Goal: Task Accomplishment & Management: Manage account settings

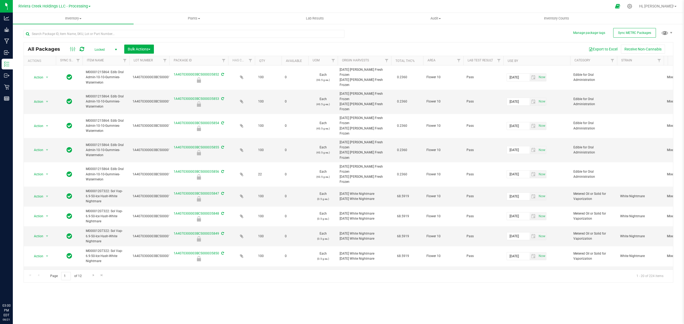
click at [74, 16] on span "Inventory" at bounding box center [73, 18] width 121 height 5
click at [65, 64] on li "From bill of materials" at bounding box center [73, 64] width 121 height 6
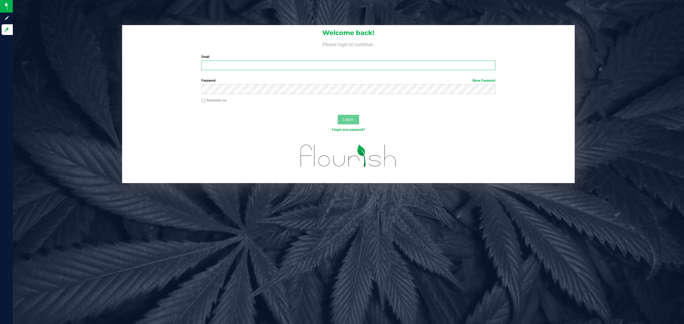
click at [247, 66] on input "Email" at bounding box center [349, 66] width 294 height 10
type input "[EMAIL_ADDRESS][DOMAIN_NAME]"
click at [338, 115] on button "Log In" at bounding box center [348, 120] width 21 height 10
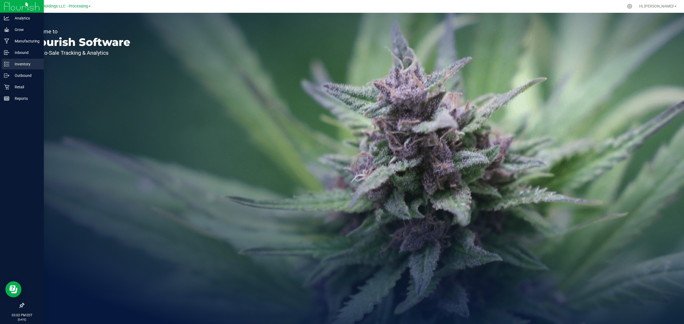
click at [12, 63] on p "Inventory" at bounding box center [25, 64] width 32 height 6
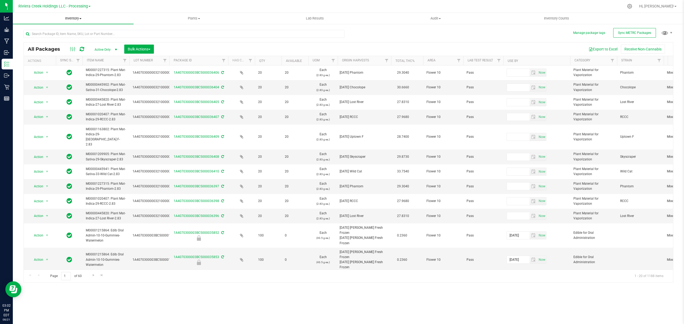
click at [71, 17] on span "Inventory" at bounding box center [73, 18] width 121 height 5
click at [63, 62] on li "From bill of materials" at bounding box center [73, 64] width 121 height 6
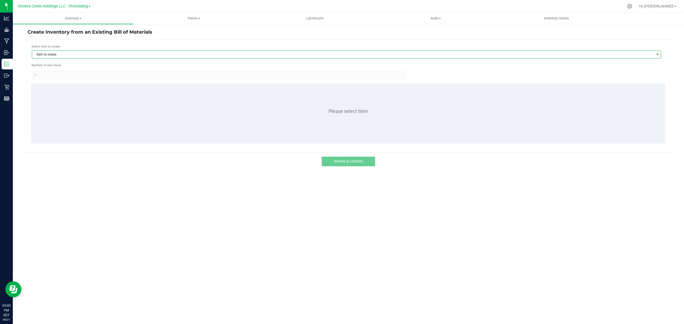
click at [67, 53] on span "Item to create" at bounding box center [343, 54] width 622 height 7
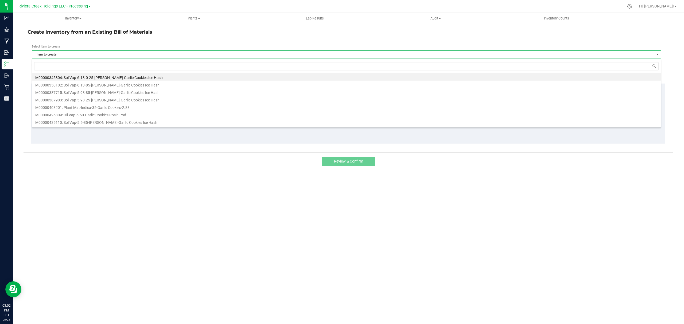
scroll to position [8, 630]
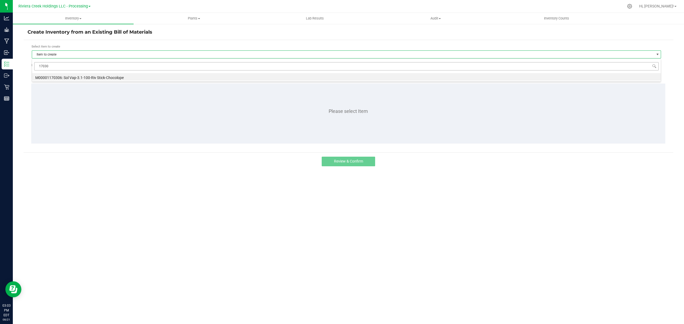
type input "170306"
click at [91, 75] on li "M00001170306: Sol Vap-3.1-100-Riv Stick-Chocolope" at bounding box center [346, 76] width 629 height 7
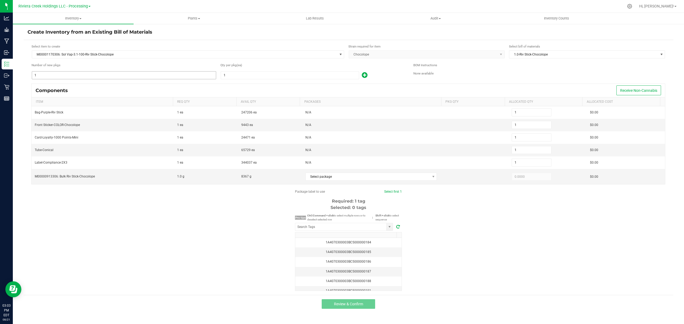
click at [79, 76] on input "1" at bounding box center [124, 75] width 184 height 7
type input "5"
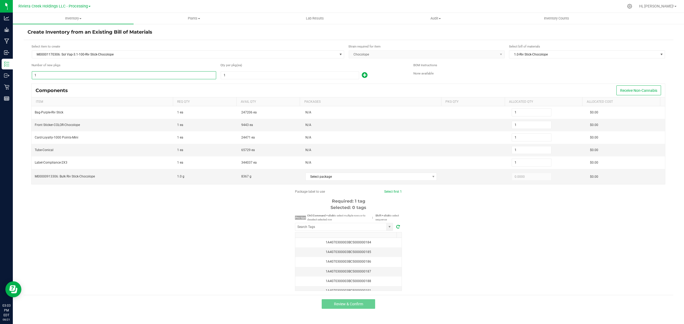
type input "5"
click at [242, 76] on input "1" at bounding box center [290, 75] width 138 height 7
type input "10"
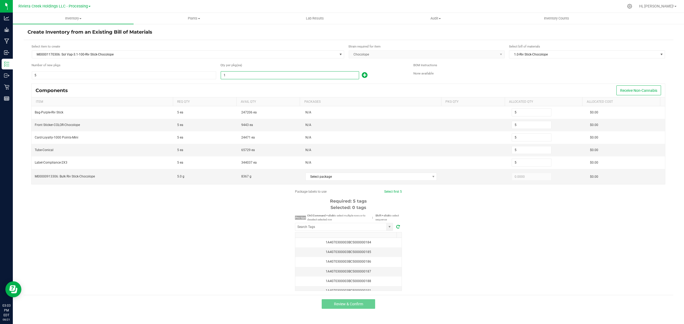
type input "50"
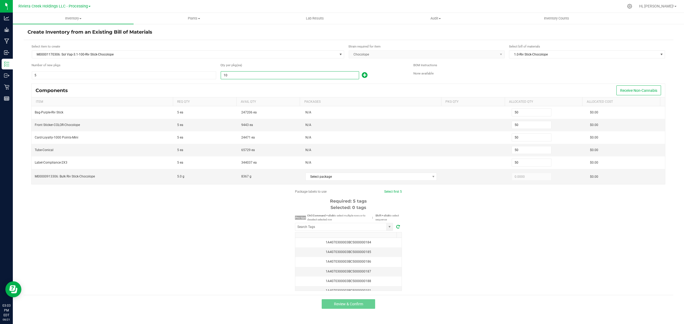
type input "100"
type input "500"
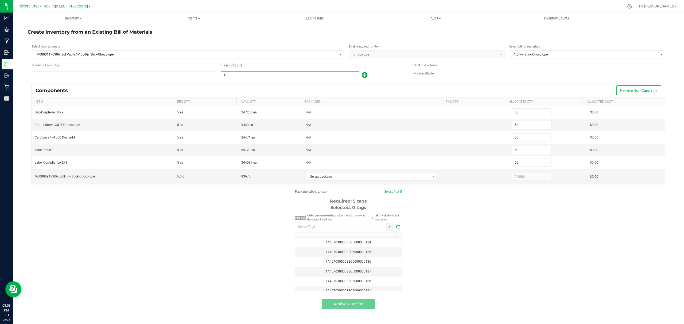
type input "500"
type input "100"
click at [366, 78] on icon at bounding box center [365, 75] width 6 height 7
type input "501"
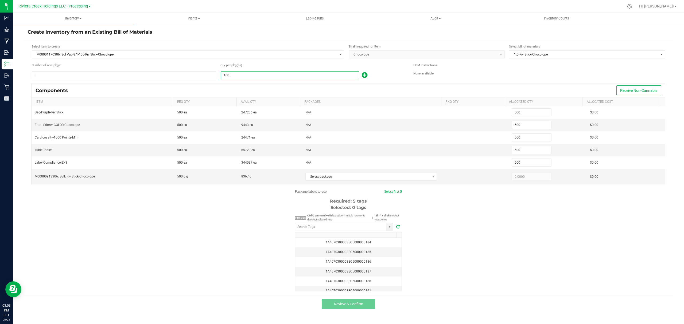
type input "501"
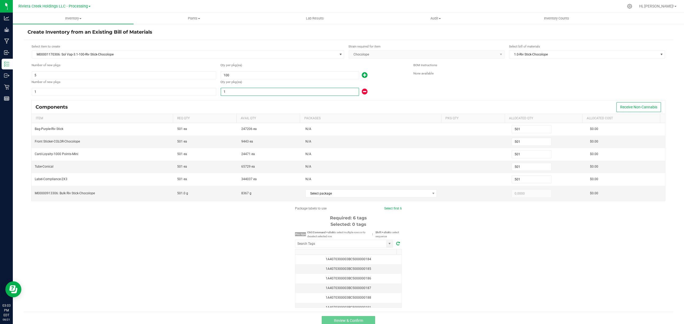
click at [316, 91] on input "1" at bounding box center [290, 91] width 138 height 7
type input "502"
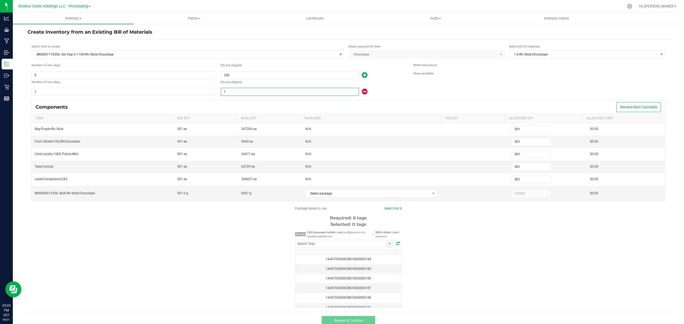
type input "502"
type input "2"
type input "520"
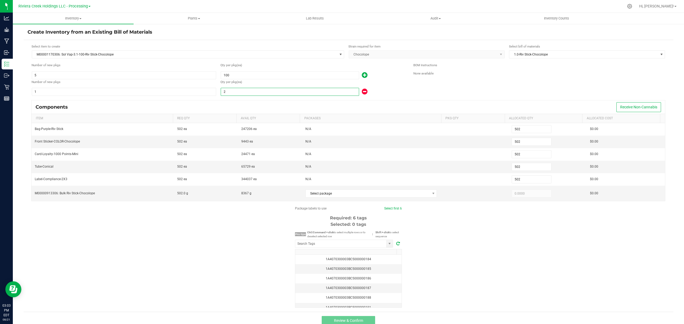
type input "520"
type input "20"
click at [400, 90] on div "20" at bounding box center [313, 92] width 185 height 9
click at [374, 196] on span "Select package" at bounding box center [368, 193] width 125 height 7
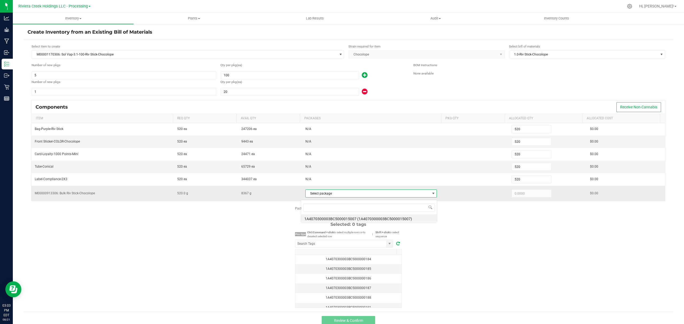
scroll to position [8, 129]
click at [379, 218] on li "1A4070300003BC5000015007 (1A4070300003BC5000015007)" at bounding box center [369, 218] width 136 height 7
type input "520.0000"
click at [358, 244] on input "NO DATA FOUND" at bounding box center [340, 243] width 91 height 7
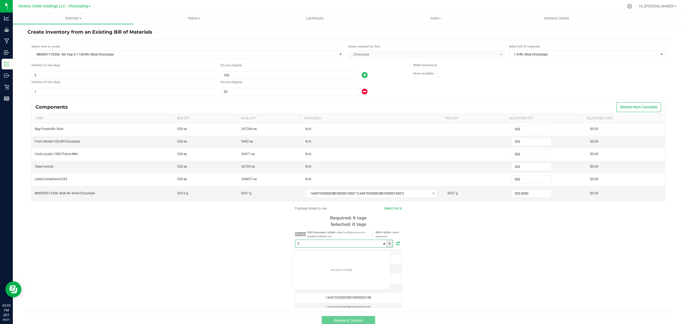
scroll to position [8, 98]
click at [352, 259] on li "1A4070300003BC5000035857" at bounding box center [342, 256] width 98 height 9
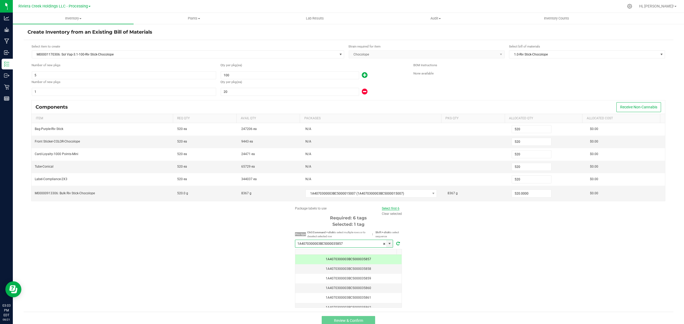
type input "1A4070300003BC5000035857"
click at [385, 211] on link "Select first 6" at bounding box center [391, 209] width 18 height 4
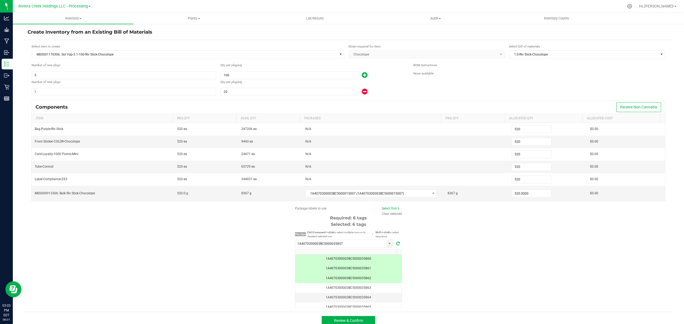
scroll to position [46, 0]
click at [362, 323] on button "Review & Confirm" at bounding box center [348, 321] width 53 height 10
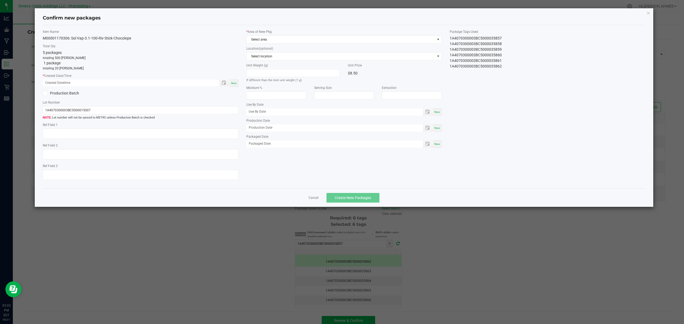
type input "[DATE]"
click at [235, 83] on span "Now" at bounding box center [234, 83] width 6 height 3
type input "[DATE] 03:03 PM"
click at [296, 38] on span "Select area" at bounding box center [341, 39] width 188 height 7
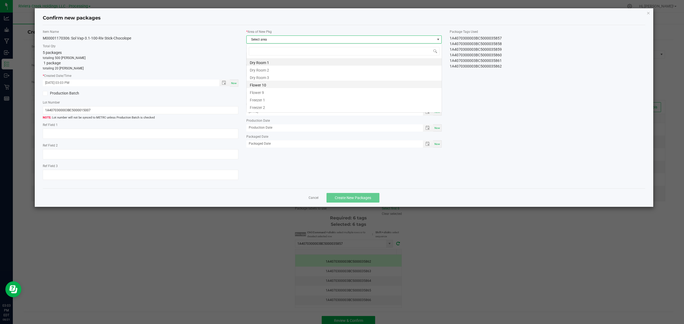
scroll to position [8, 195]
click at [277, 86] on li "Flower 10" at bounding box center [344, 84] width 195 height 7
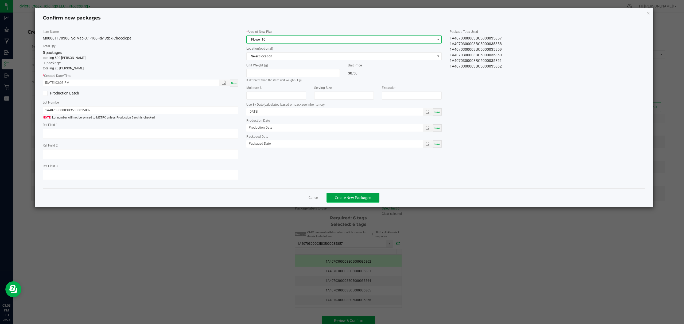
click at [352, 200] on span "Create New Packages" at bounding box center [353, 198] width 36 height 4
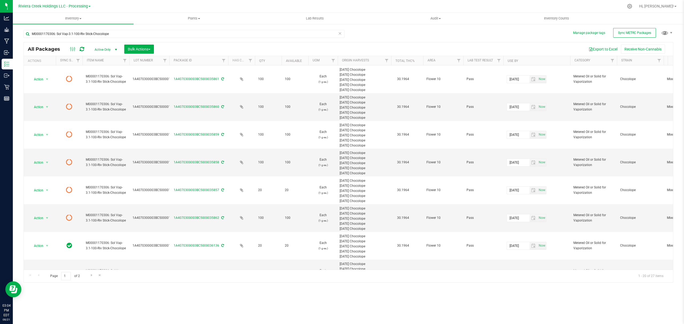
click at [82, 48] on icon at bounding box center [82, 49] width 5 height 5
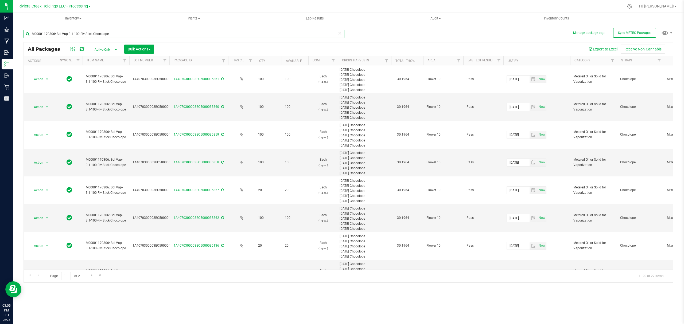
drag, startPoint x: 128, startPoint y: 30, endPoint x: 126, endPoint y: 34, distance: 4.1
click at [127, 30] on input "M00001170306: Sol Vap-3.1-100-Riv Stick-Chocolope" at bounding box center [184, 34] width 321 height 8
click at [126, 34] on input "M00001170306: Sol Vap-3.1-100-Riv Stick-Chocolope" at bounding box center [184, 34] width 321 height 8
click at [125, 34] on input "M00001170306: Sol Vap-3.1-100-Riv Stick-Chocolope" at bounding box center [184, 34] width 321 height 8
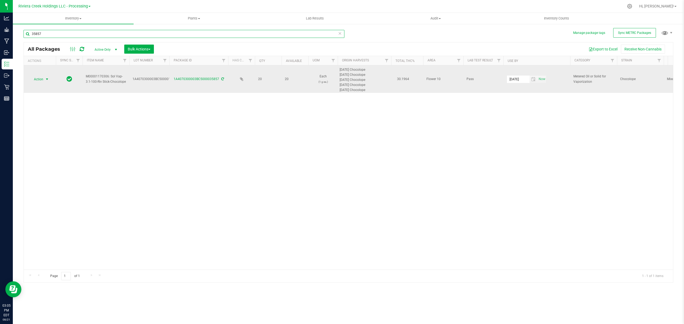
type input "35857"
click at [41, 83] on span "Action" at bounding box center [36, 79] width 14 height 7
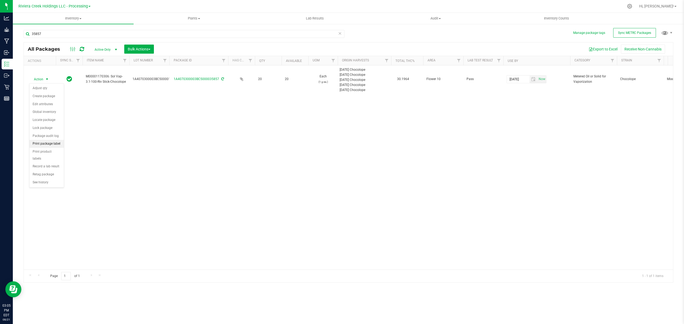
click at [49, 147] on li "Print package label" at bounding box center [46, 144] width 34 height 8
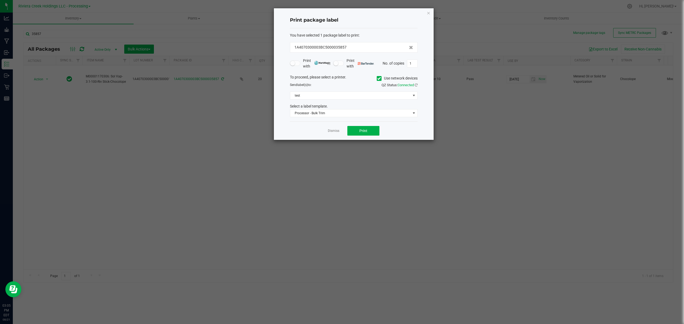
click at [378, 79] on icon at bounding box center [378, 79] width 3 height 0
click at [0, 0] on input "Use network devices" at bounding box center [0, 0] width 0 height 0
click at [352, 96] on span at bounding box center [350, 95] width 121 height 7
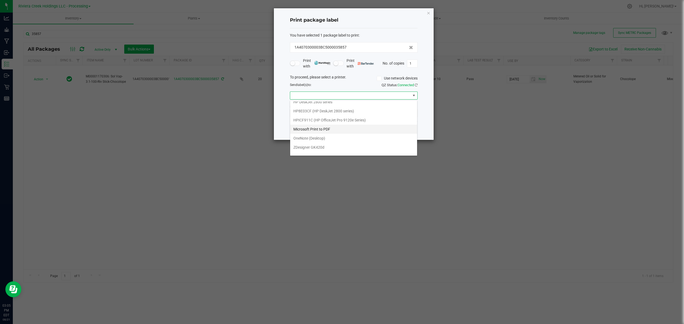
scroll to position [21, 0]
click at [322, 139] on GK420d "ZDesigner GK420d" at bounding box center [353, 141] width 127 height 9
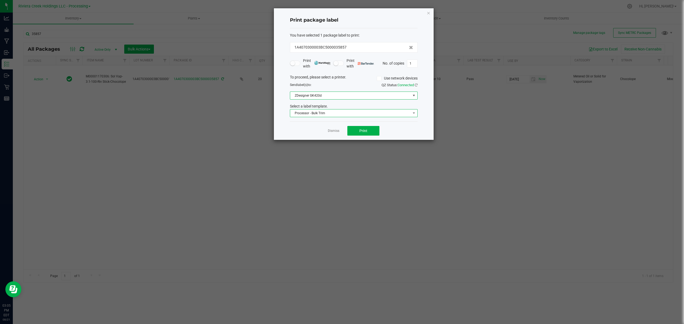
click at [328, 113] on span "Processor - Bulk Trim" at bounding box center [350, 113] width 121 height 7
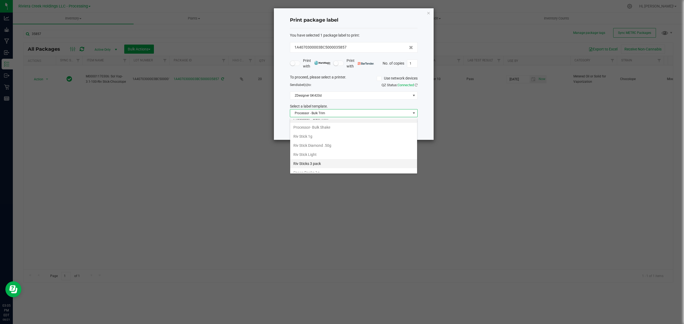
scroll to position [261, 0]
click at [316, 122] on li "Riv Stick 1g" at bounding box center [353, 122] width 127 height 9
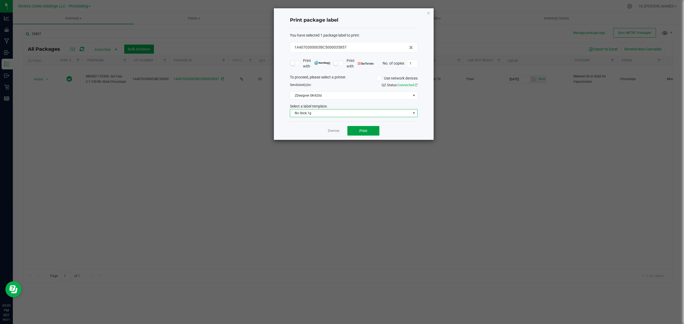
click at [368, 130] on button "Print" at bounding box center [363, 131] width 32 height 10
click at [429, 12] on icon "button" at bounding box center [429, 13] width 4 height 6
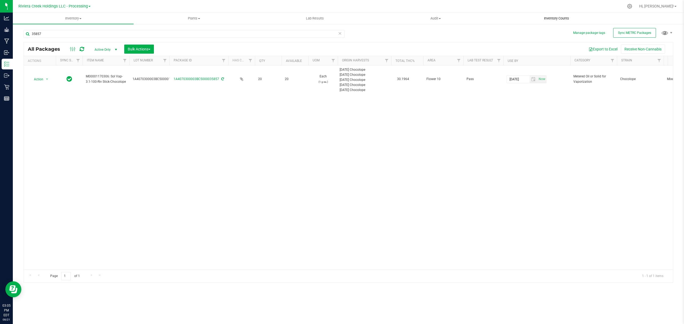
click at [549, 17] on span "Inventory Counts" at bounding box center [557, 18] width 40 height 5
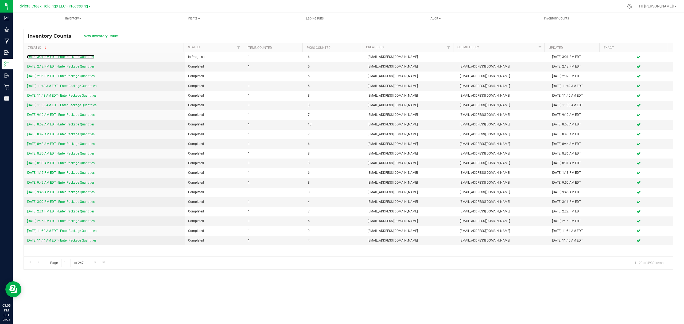
click at [77, 57] on link "[DATE] 3:01 PM EDT - Enter Package Quantities" at bounding box center [61, 57] width 68 height 4
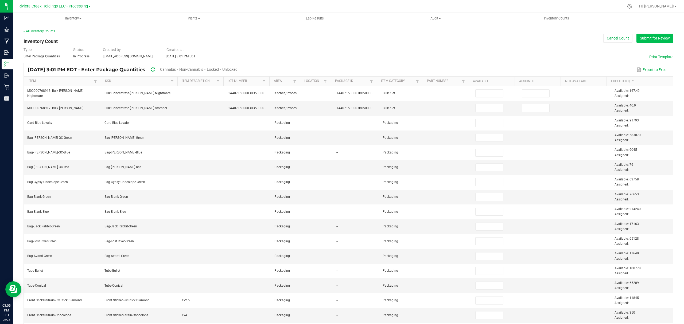
click at [646, 42] on button "Submit for Review" at bounding box center [655, 38] width 37 height 9
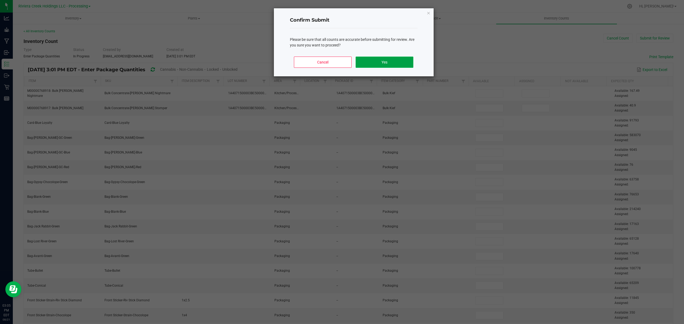
click at [399, 64] on button "Yes" at bounding box center [384, 62] width 57 height 11
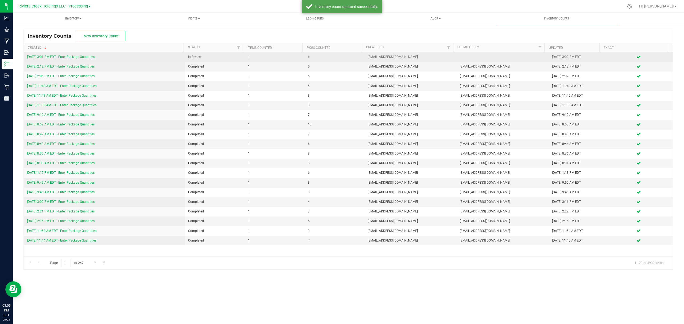
click at [68, 57] on link "[DATE] 3:01 PM EDT - Enter Package Quantities" at bounding box center [61, 57] width 68 height 4
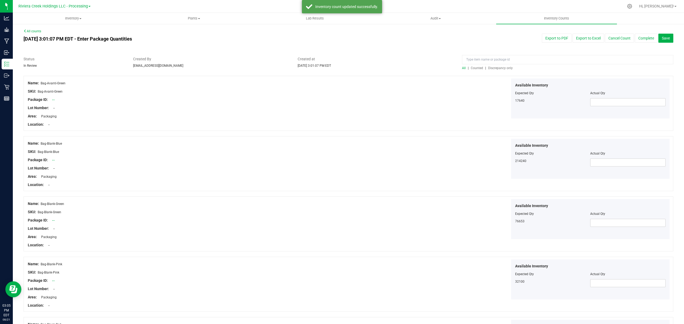
click at [475, 67] on span "Counted" at bounding box center [477, 68] width 12 height 4
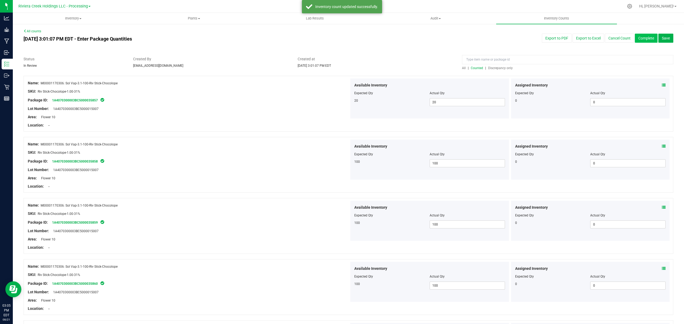
click at [639, 38] on button "Complete" at bounding box center [646, 38] width 23 height 9
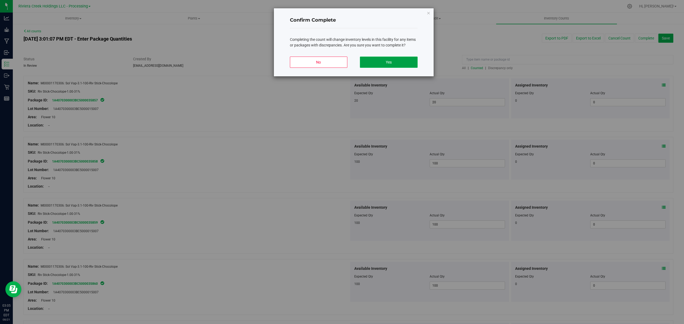
click at [410, 66] on button "Yes" at bounding box center [388, 62] width 57 height 11
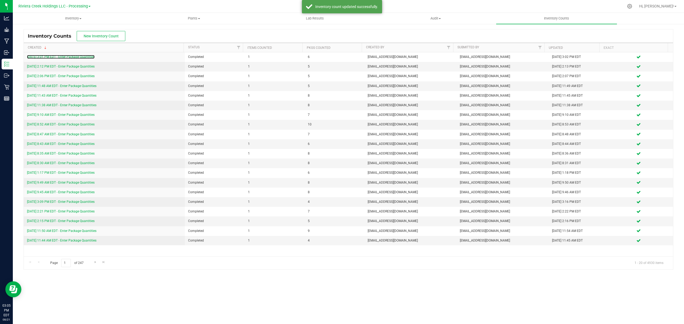
click at [68, 57] on link "[DATE] 3:01 PM EDT - Enter Package Quantities" at bounding box center [61, 57] width 68 height 4
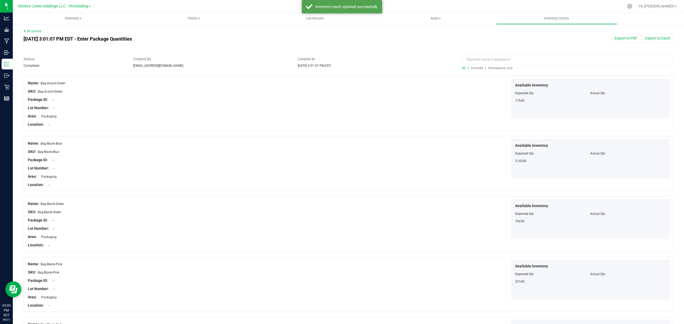
click at [471, 68] on span "Counted" at bounding box center [477, 68] width 12 height 4
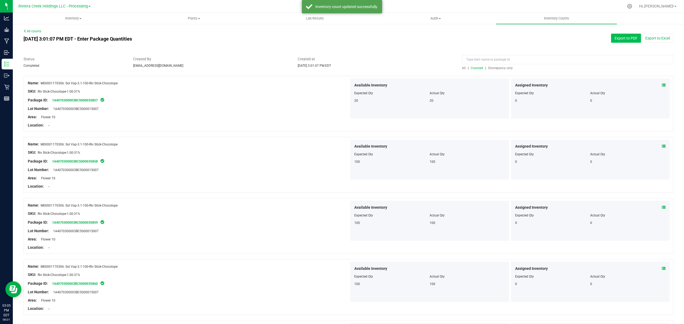
click at [628, 41] on button "Export to PDF" at bounding box center [626, 38] width 30 height 9
click at [68, 16] on span "Inventory" at bounding box center [73, 18] width 120 height 5
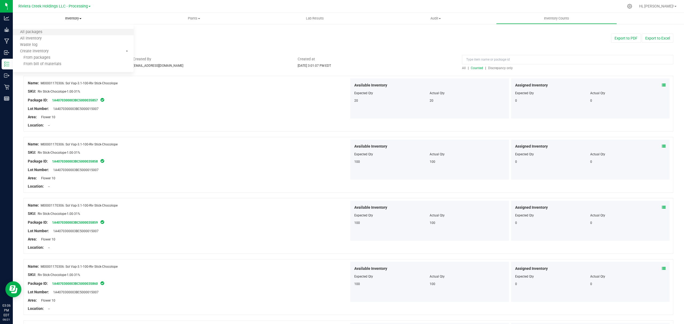
click at [50, 32] on li "All packages" at bounding box center [73, 32] width 121 height 6
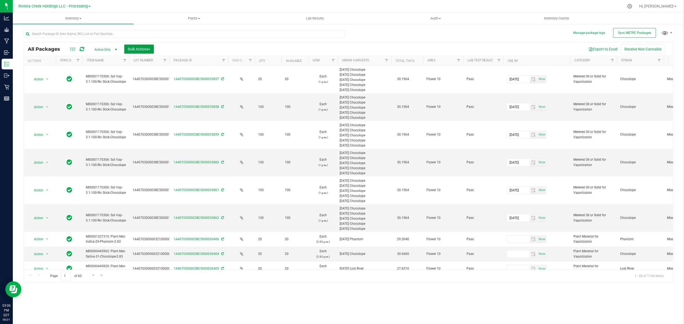
drag, startPoint x: 140, startPoint y: 51, endPoint x: 136, endPoint y: 61, distance: 11.3
click at [139, 51] on span "Bulk Actions" at bounding box center [139, 49] width 23 height 4
click at [138, 98] on span "Lock/Unlock packages" at bounding box center [145, 100] width 37 height 4
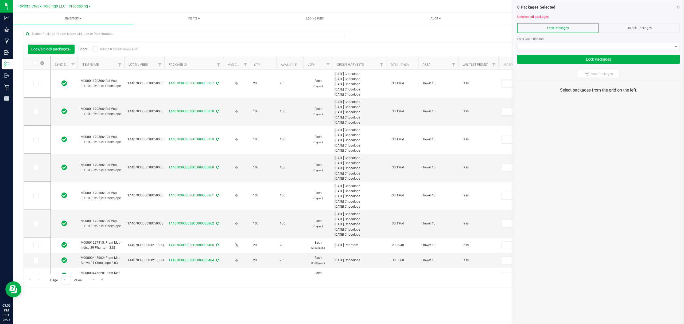
type input "[DATE]"
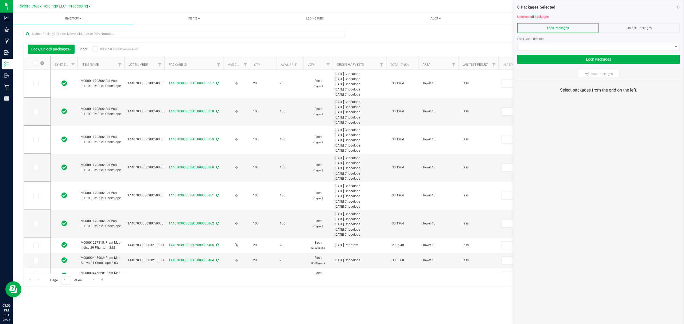
type input "[DATE]"
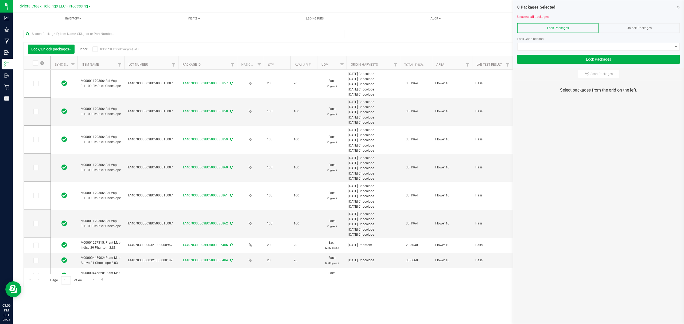
drag, startPoint x: 165, startPoint y: 64, endPoint x: 180, endPoint y: 64, distance: 15.5
click at [35, 84] on icon at bounding box center [35, 84] width 3 height 0
click at [0, 0] on input "checkbox" at bounding box center [0, 0] width 0 height 0
click at [37, 112] on icon at bounding box center [35, 112] width 3 height 0
click at [0, 0] on input "checkbox" at bounding box center [0, 0] width 0 height 0
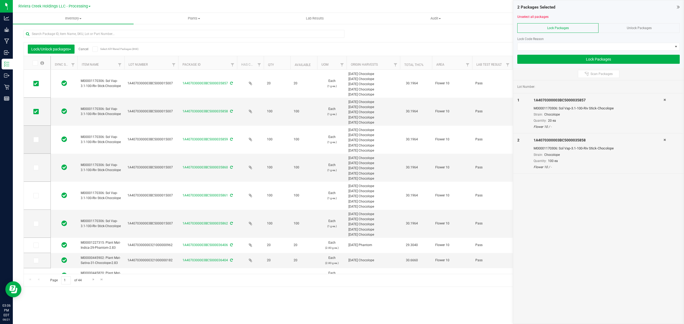
click at [37, 140] on icon at bounding box center [35, 140] width 3 height 0
click at [0, 0] on input "checkbox" at bounding box center [0, 0] width 0 height 0
click at [36, 170] on span at bounding box center [35, 167] width 5 height 5
click at [0, 0] on input "checkbox" at bounding box center [0, 0] width 0 height 0
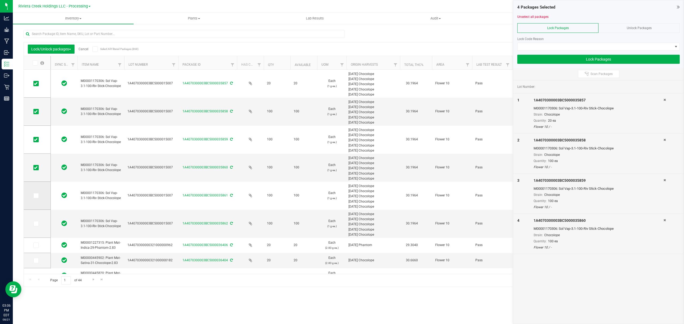
click at [35, 196] on icon at bounding box center [35, 196] width 3 height 0
click at [0, 0] on input "checkbox" at bounding box center [0, 0] width 0 height 0
click at [36, 224] on icon at bounding box center [35, 224] width 3 height 0
click at [0, 0] on input "checkbox" at bounding box center [0, 0] width 0 height 0
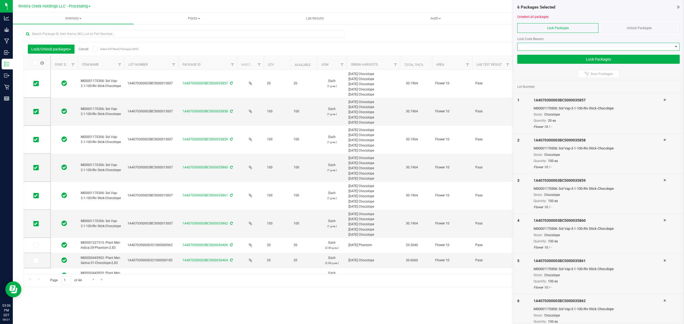
click at [540, 48] on span at bounding box center [595, 46] width 155 height 7
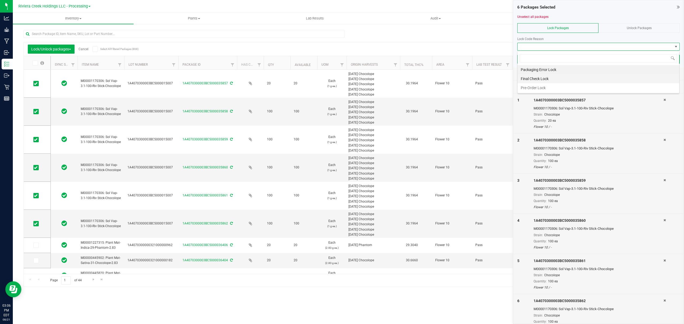
scroll to position [8, 162]
click at [546, 75] on li "Final Check Lock" at bounding box center [599, 78] width 162 height 9
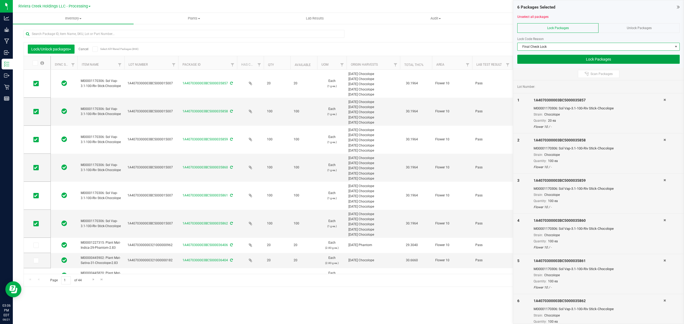
click at [542, 61] on button "Lock Packages" at bounding box center [598, 59] width 163 height 9
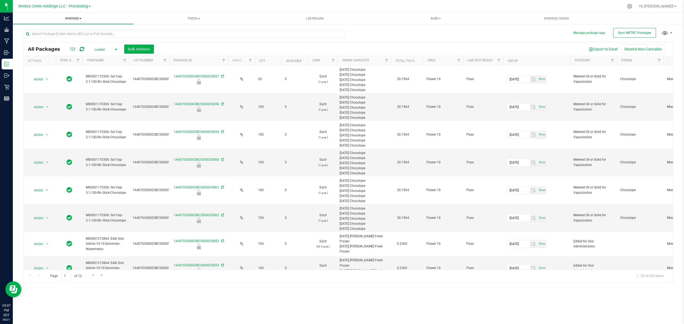
click at [74, 21] on span "Inventory" at bounding box center [73, 18] width 121 height 5
click at [60, 65] on li "From bill of materials" at bounding box center [73, 64] width 121 height 6
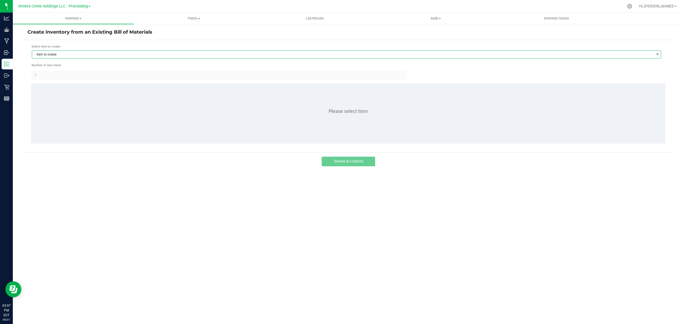
click at [73, 53] on span "Item to create" at bounding box center [343, 54] width 622 height 7
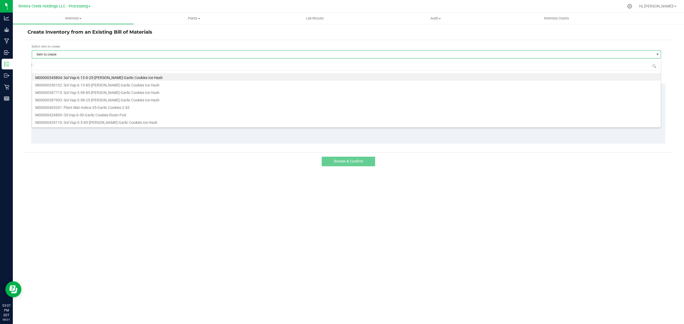
scroll to position [8, 630]
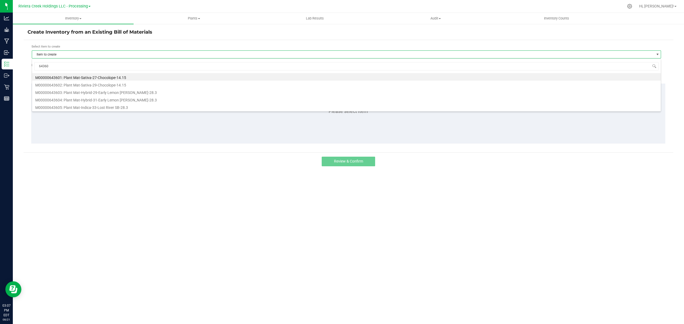
type input "643601"
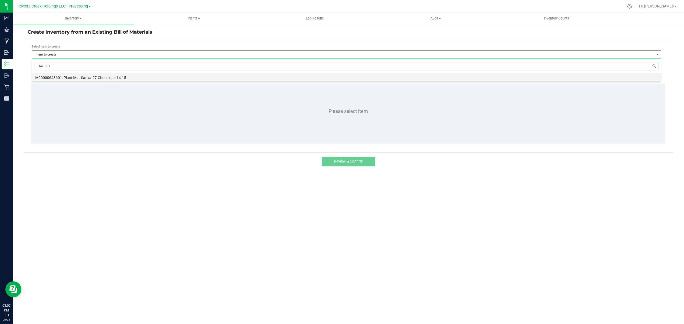
click at [89, 76] on li "M00000643601: Plant Mat-Sativa-27-Chocolope-14.15" at bounding box center [346, 76] width 629 height 7
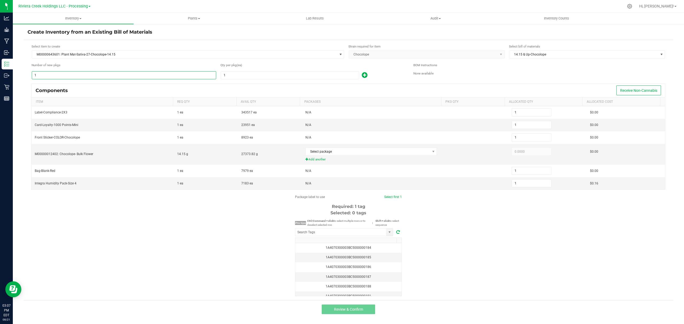
click at [81, 74] on input "1" at bounding box center [124, 75] width 184 height 7
type input "17"
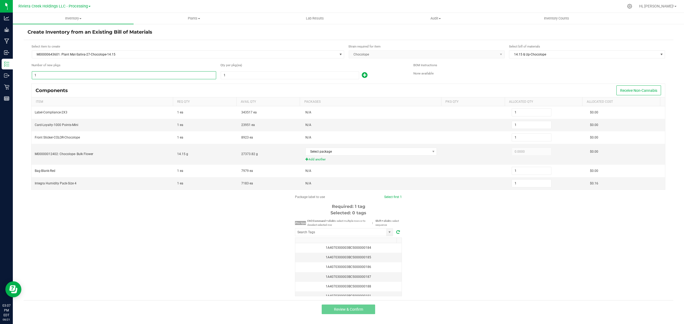
type input "17"
click at [227, 75] on input "1" at bounding box center [290, 75] width 138 height 7
type input "2"
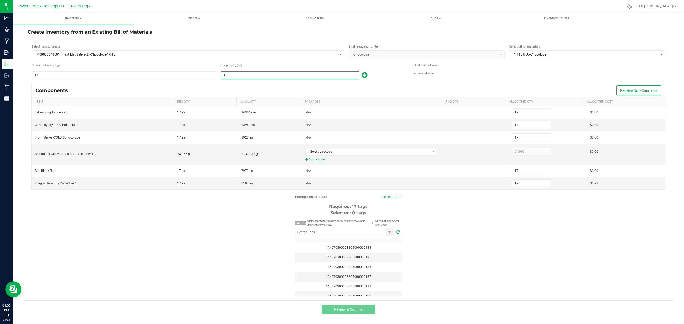
type input "34"
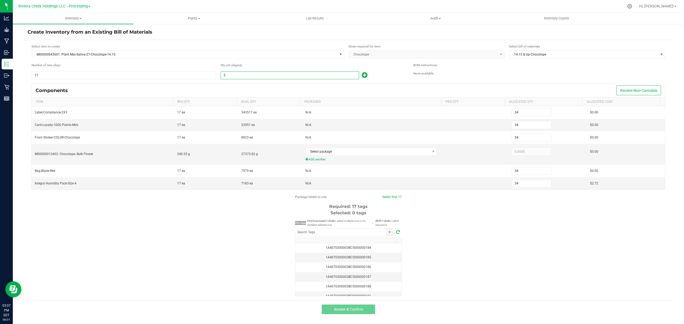
type input "20"
type input "340"
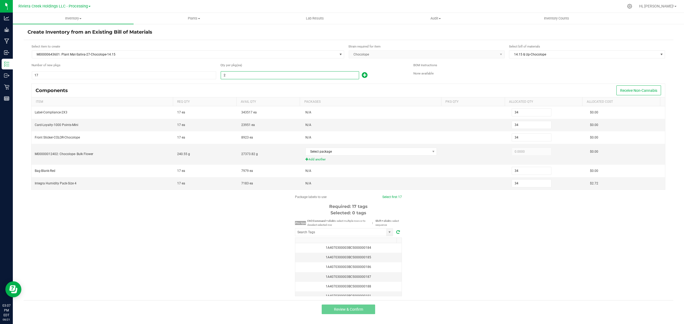
type input "340"
type input "20"
click at [363, 73] on icon at bounding box center [365, 75] width 6 height 7
type input "341"
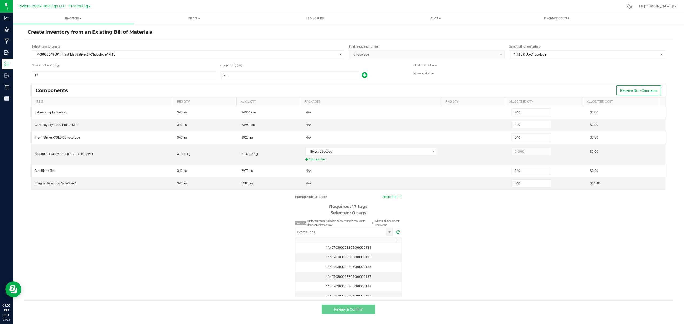
type input "341"
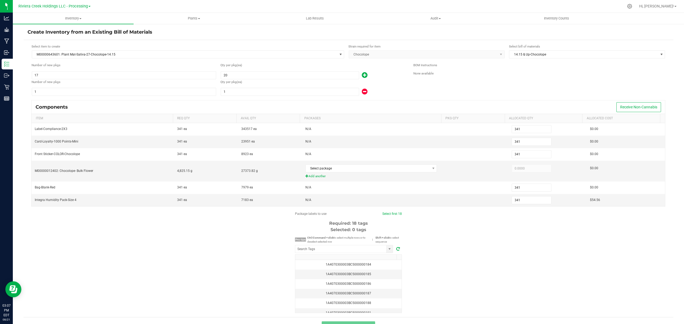
click at [310, 97] on form "Select item to create M00000643601: Plant Mat-Sativa-27-Chocolope-14.15 Strain …" at bounding box center [349, 178] width 642 height 269
click at [310, 94] on input "1" at bounding box center [290, 91] width 138 height 7
type input "343"
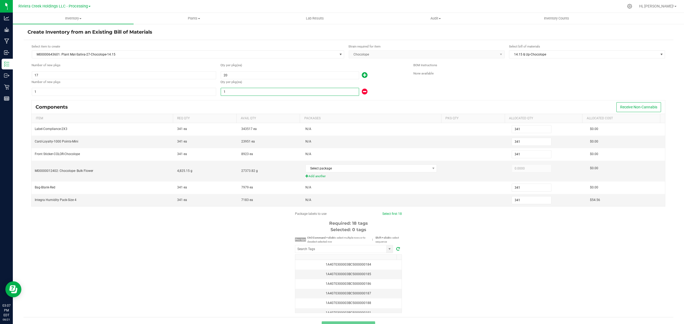
type input "343"
type input "3"
click at [361, 170] on span "Select package" at bounding box center [368, 168] width 125 height 7
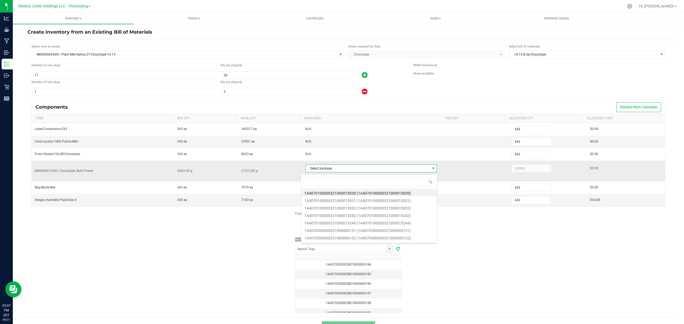
scroll to position [8, 129]
type input "183"
click at [378, 193] on li "1A4070300000321000000183 (1A4070300000321000000183)" at bounding box center [369, 192] width 136 height 7
type input "215.0000"
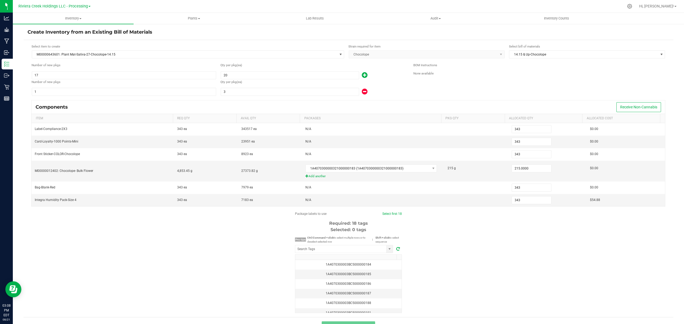
click at [522, 262] on div "Package labels to use Select first 18 Required: 18 tags Selected: 0 tags Pro ti…" at bounding box center [349, 263] width 650 height 102
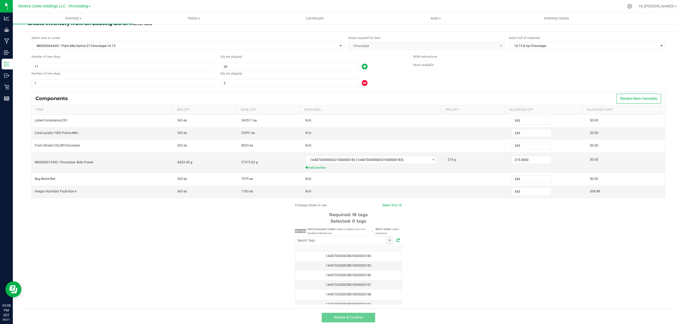
scroll to position [13, 0]
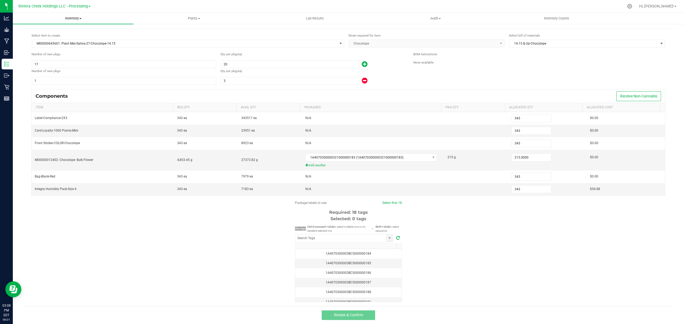
click at [71, 18] on span "Inventory" at bounding box center [73, 18] width 121 height 5
click at [67, 65] on li "From bill of materials" at bounding box center [73, 64] width 121 height 6
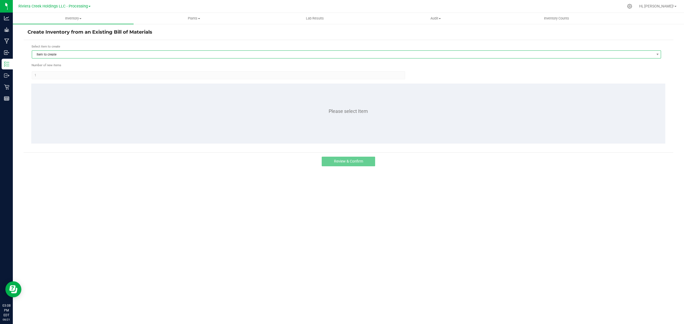
click at [121, 55] on span "Item to create" at bounding box center [343, 54] width 622 height 7
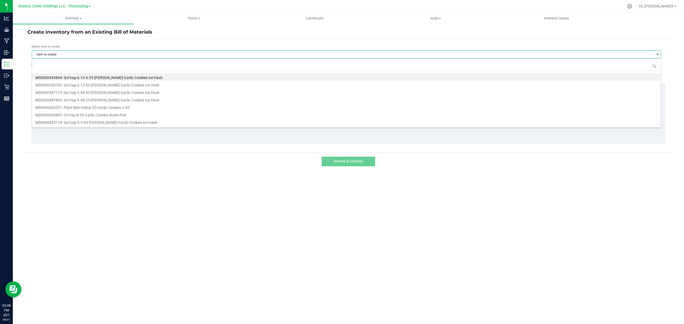
scroll to position [8, 630]
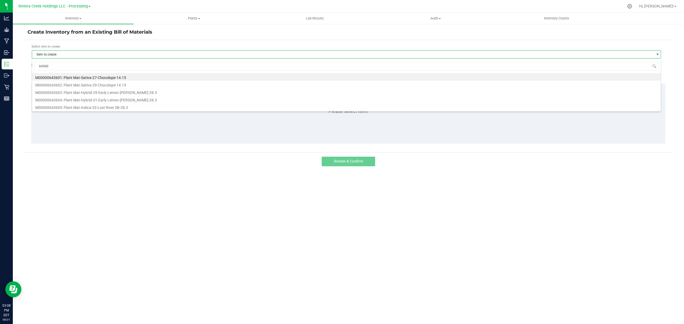
type input "643601"
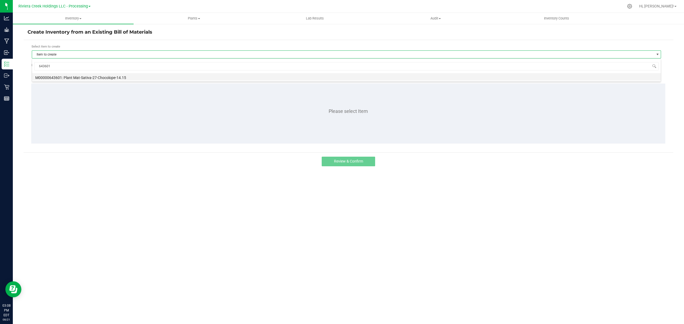
click at [121, 80] on li "M00000643601: Plant Mat-Sativa-27-Chocolope-14.15" at bounding box center [346, 76] width 629 height 7
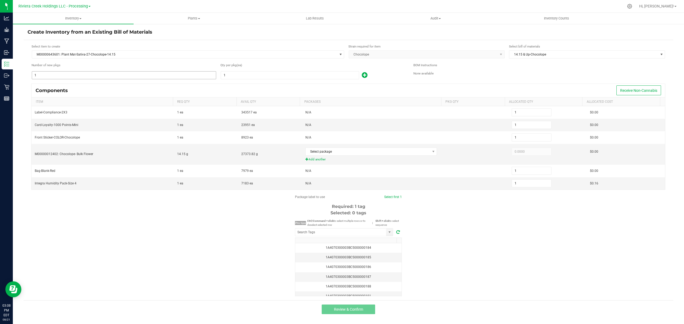
click at [151, 77] on input "1" at bounding box center [124, 75] width 184 height 7
click at [633, 4] on icon at bounding box center [630, 6] width 6 height 6
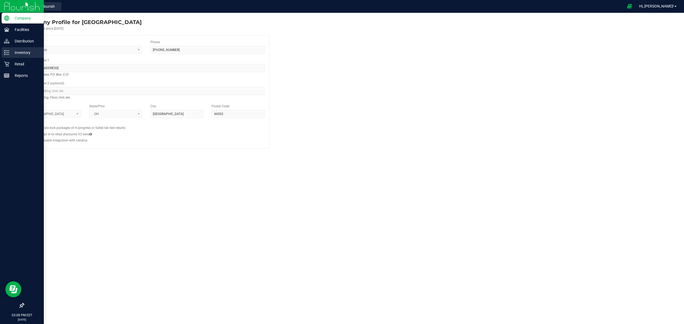
click at [29, 51] on p "Inventory" at bounding box center [25, 52] width 32 height 6
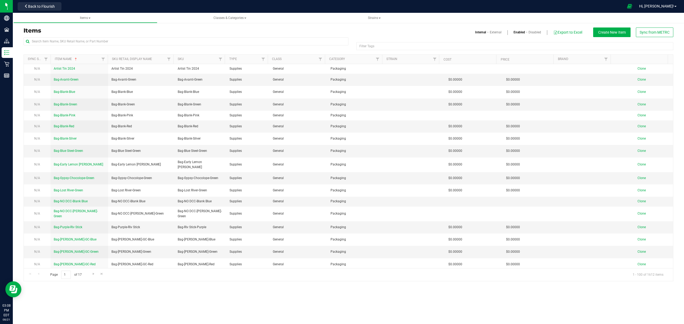
click at [56, 37] on div "Items Internal External Enabled Disabled Export to Excel Create New Item Sync f…" at bounding box center [349, 33] width 658 height 10
click at [60, 45] on input "text" at bounding box center [186, 41] width 325 height 8
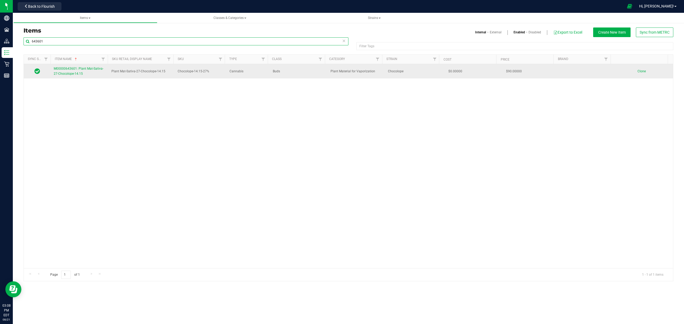
type input "643601"
click at [69, 73] on span "M00000643601: Plant Mat-Sativa-27-Chocolope-14.15" at bounding box center [79, 71] width 50 height 9
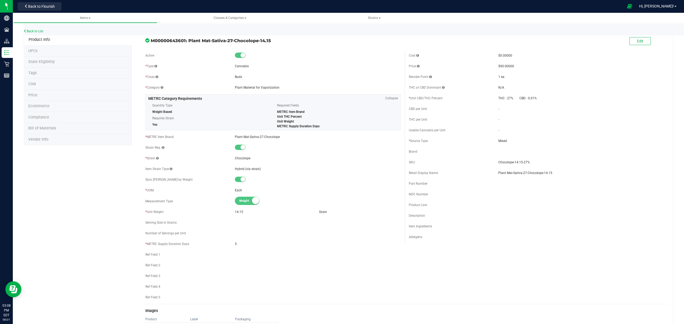
click at [61, 128] on li "Bill of Materials" at bounding box center [78, 128] width 108 height 11
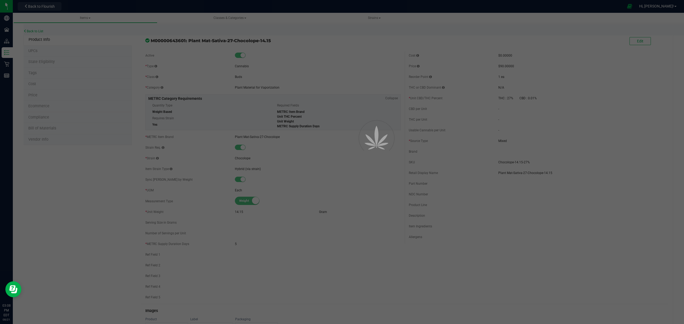
select select "29"
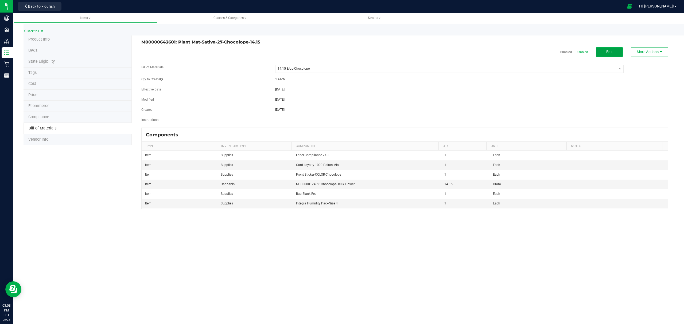
click at [606, 51] on span "Edit" at bounding box center [609, 52] width 6 height 4
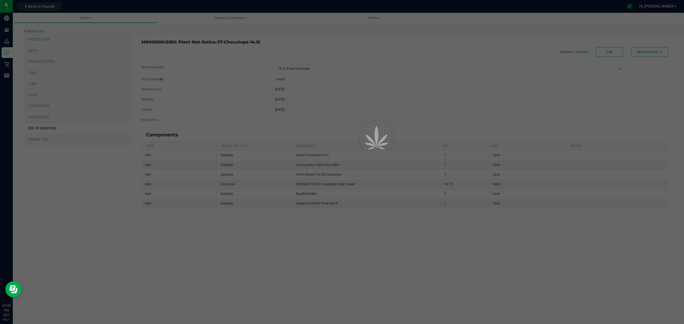
select select "29"
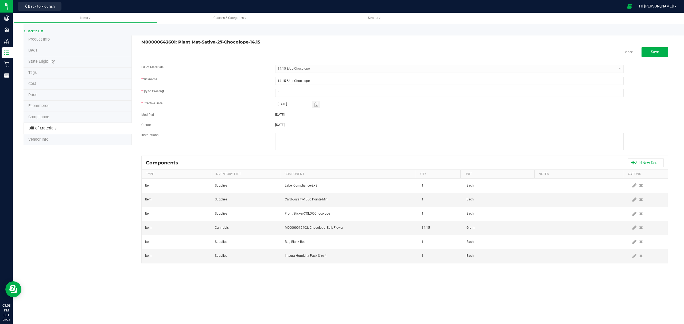
click at [622, 51] on div "Cancel Save" at bounding box center [404, 52] width 527 height 10
click at [623, 50] on div "Cancel Save" at bounding box center [404, 52] width 527 height 10
click at [623, 49] on div "Cancel Save" at bounding box center [404, 52] width 527 height 10
click at [630, 51] on link "Cancel" at bounding box center [629, 52] width 10 height 5
select select "29"
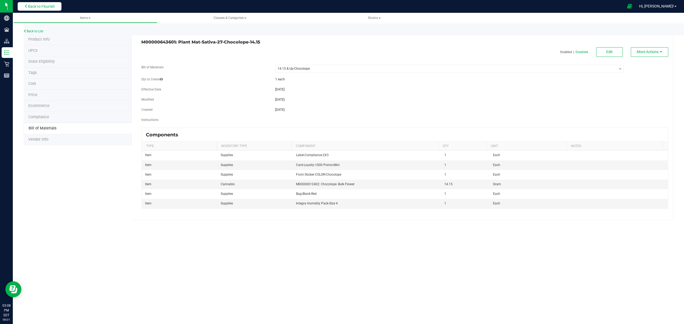
click at [48, 4] on span "Back to Flourish" at bounding box center [41, 6] width 27 height 4
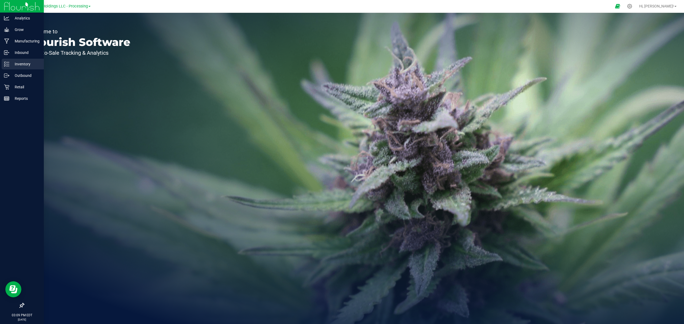
click at [21, 65] on p "Inventory" at bounding box center [25, 64] width 32 height 6
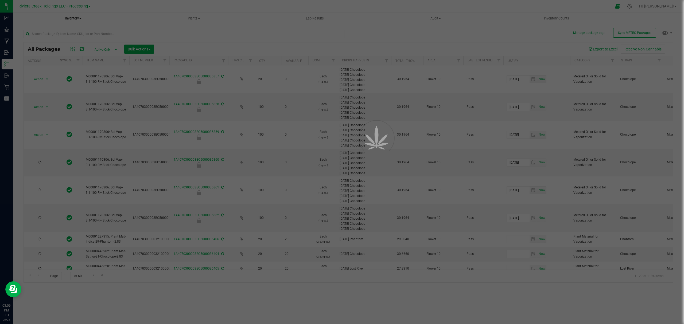
click at [77, 16] on span "Inventory" at bounding box center [73, 18] width 121 height 5
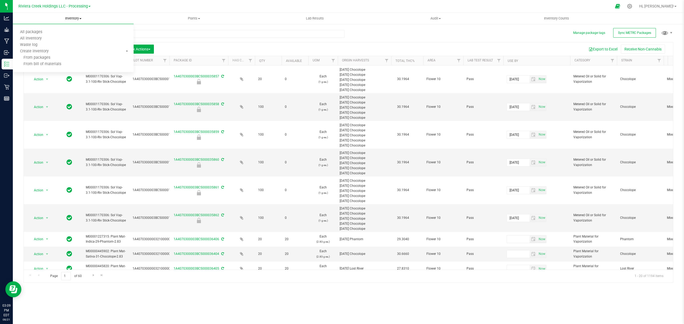
click at [76, 18] on span "Inventory" at bounding box center [73, 18] width 121 height 5
click at [48, 61] on li "From bill of materials" at bounding box center [73, 64] width 121 height 6
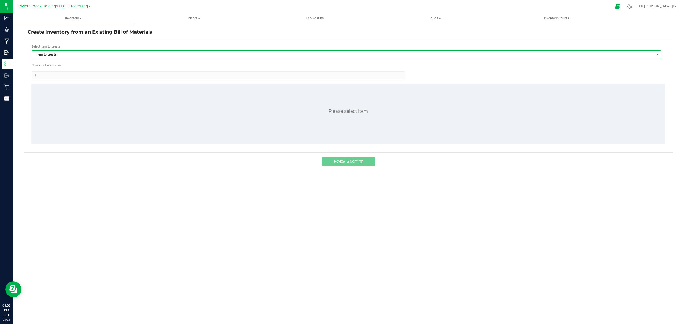
click at [67, 55] on span "Item to create" at bounding box center [343, 54] width 622 height 7
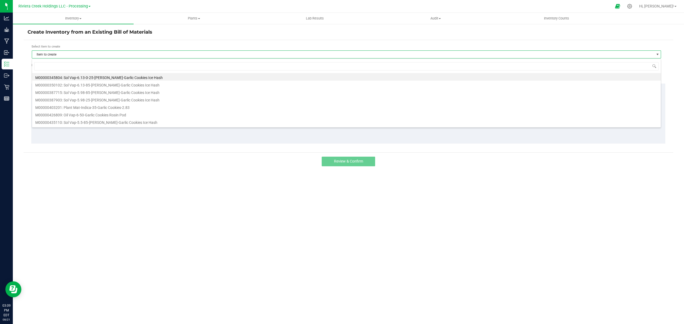
scroll to position [8, 630]
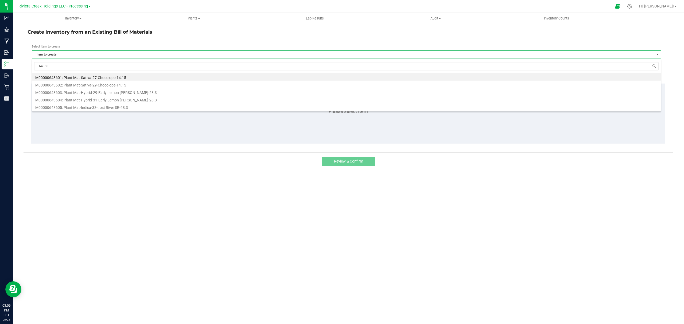
type input "643601"
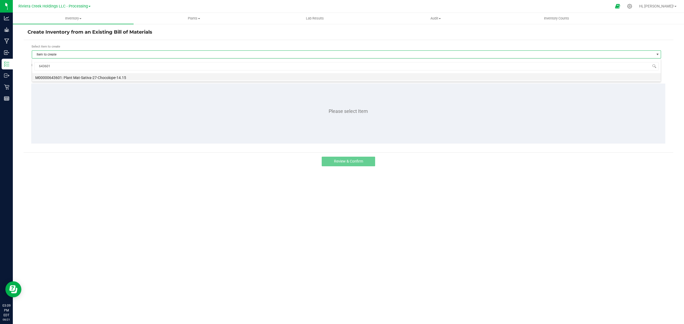
click at [100, 79] on li "M00000643601: Plant Mat-Sativa-27-Chocolope-14.15" at bounding box center [346, 76] width 629 height 7
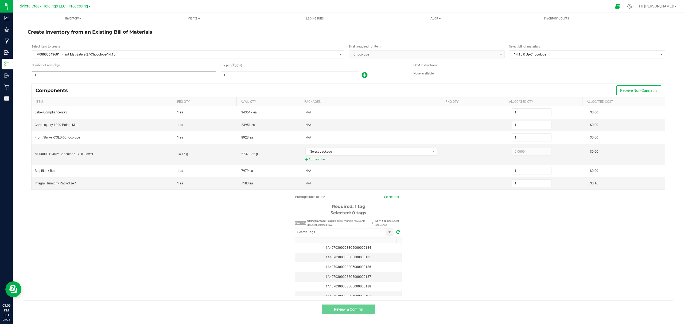
click at [100, 77] on input "1" at bounding box center [124, 75] width 184 height 7
type input "17"
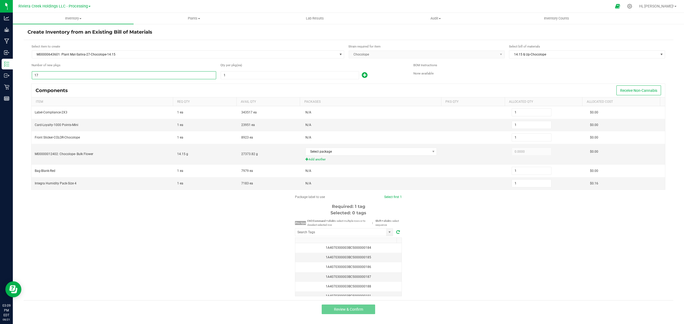
type input "17"
click at [243, 75] on input "1" at bounding box center [290, 75] width 138 height 7
type input "2"
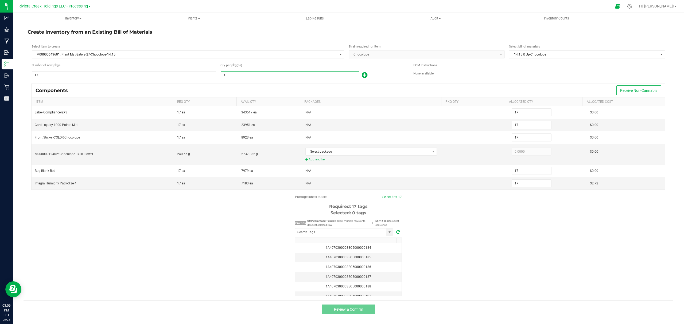
type input "34"
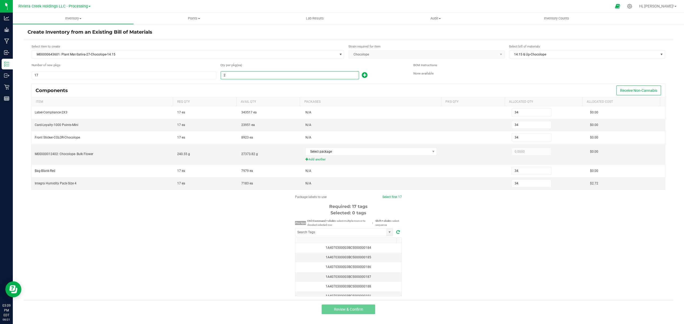
type input "20"
type input "340"
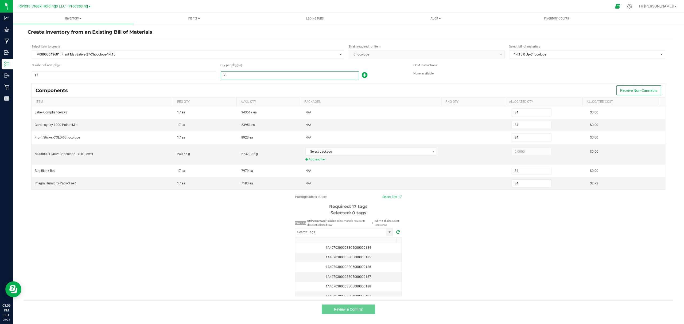
type input "340"
type input "20"
click at [367, 76] on icon at bounding box center [365, 75] width 6 height 7
type input "341"
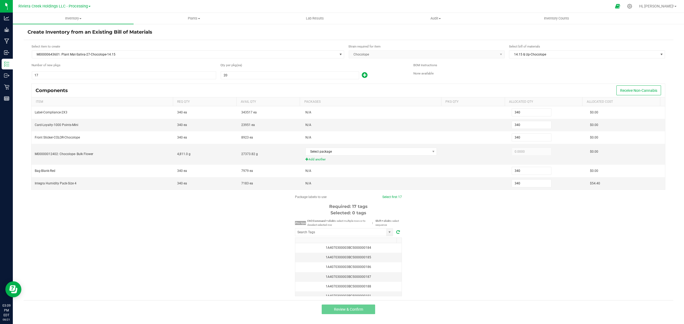
type input "341"
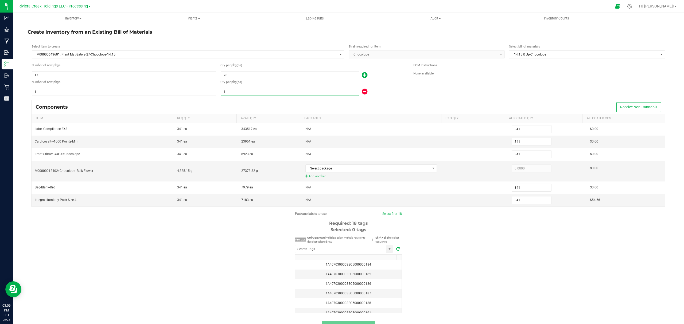
click at [310, 95] on input "1" at bounding box center [290, 91] width 138 height 7
type input "343"
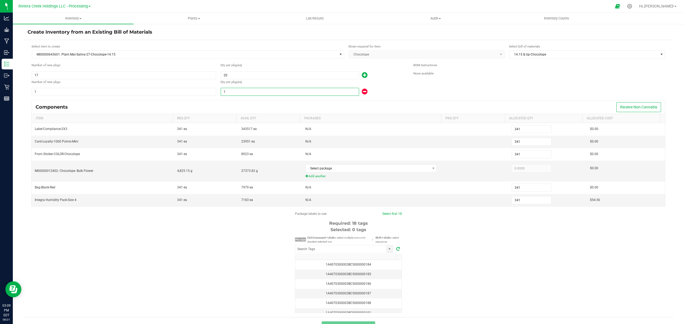
type input "343"
type input "3"
click at [361, 169] on span "Select package" at bounding box center [368, 168] width 125 height 7
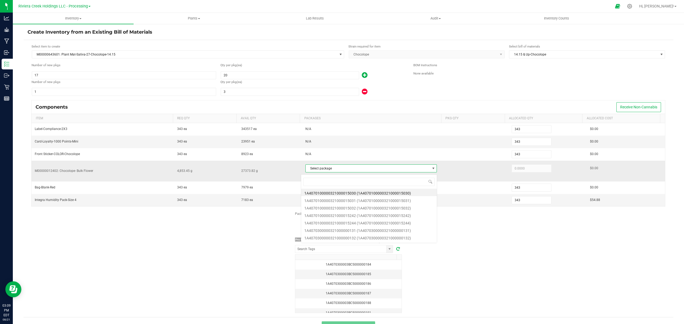
scroll to position [8, 129]
type input "183"
click at [373, 194] on li "1A4070300000321000000183 (1A4070300000321000000183)" at bounding box center [369, 192] width 136 height 7
type input "215.0000"
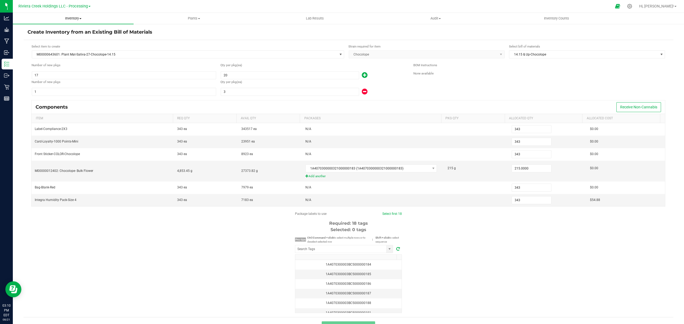
click at [70, 18] on span "Inventory" at bounding box center [73, 18] width 121 height 5
click at [54, 65] on span "From bill of materials" at bounding box center [37, 64] width 48 height 5
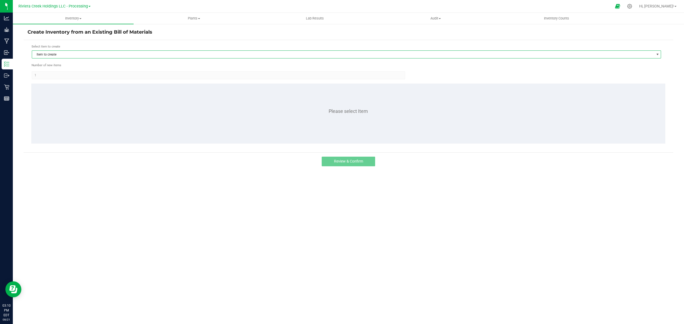
click at [80, 55] on span "Item to create" at bounding box center [343, 54] width 622 height 7
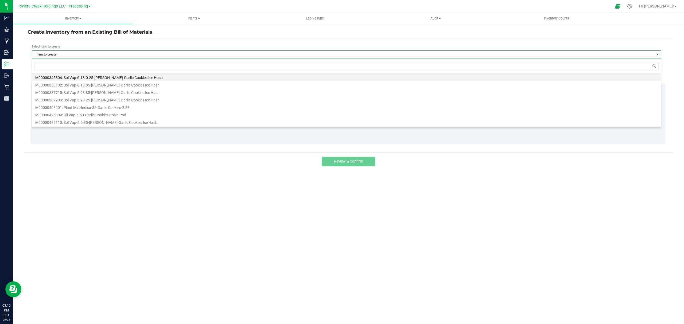
scroll to position [8, 630]
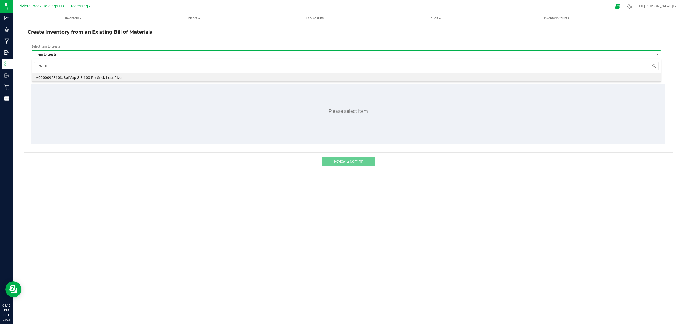
type input "923103"
click at [79, 76] on li "M00000923103: Sol Vap-3.8-100-Riv Stick-Lost River" at bounding box center [346, 76] width 629 height 7
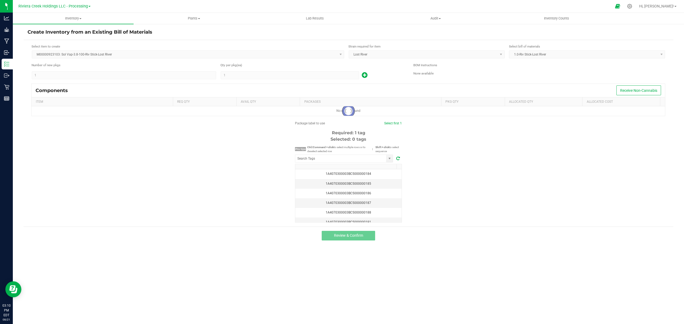
click at [234, 73] on kendo-numerictextbox "1" at bounding box center [290, 75] width 138 height 8
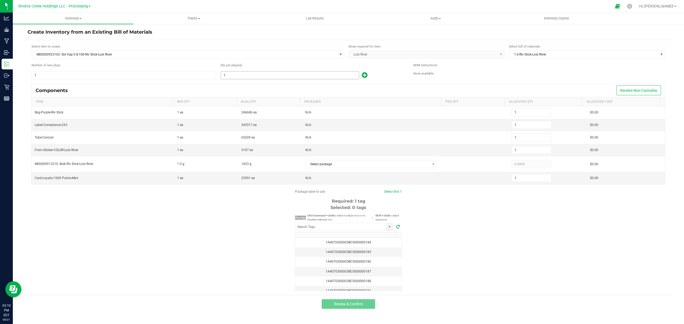
click at [235, 74] on input "1" at bounding box center [290, 75] width 138 height 7
type input "10"
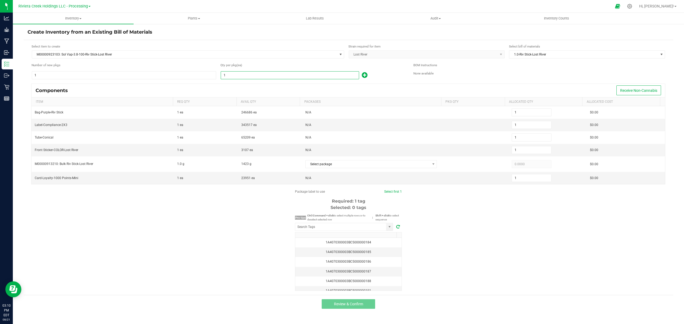
type input "10"
type input "100"
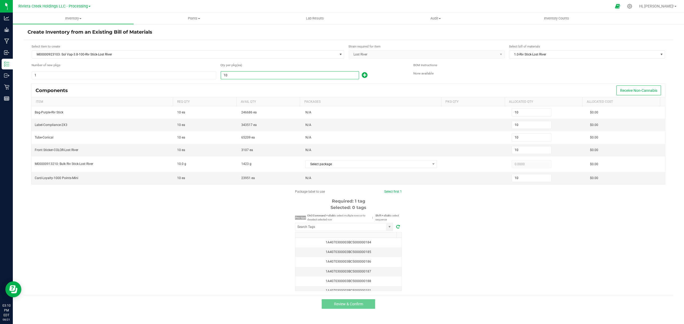
type input "100"
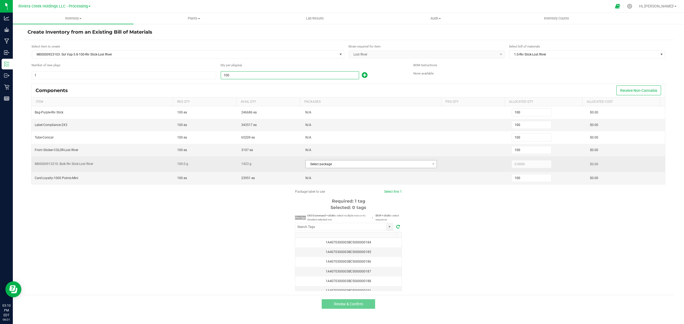
type input "100"
click at [342, 166] on span "Select package" at bounding box center [368, 164] width 125 height 7
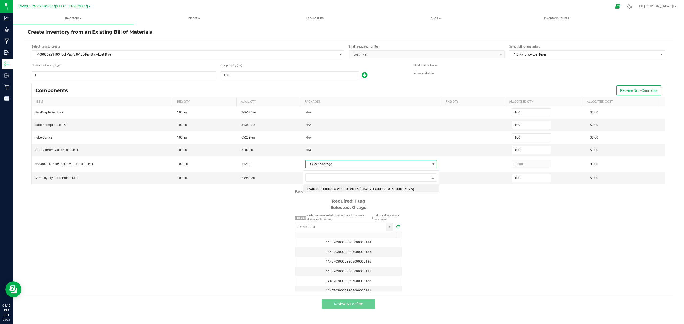
scroll to position [8, 130]
click at [347, 187] on li "1A4070300003BC5000015075 (1A4070300003BC5000015075)" at bounding box center [371, 188] width 136 height 7
type input "100.0000"
click at [361, 231] on input "NO DATA FOUND" at bounding box center [340, 226] width 91 height 7
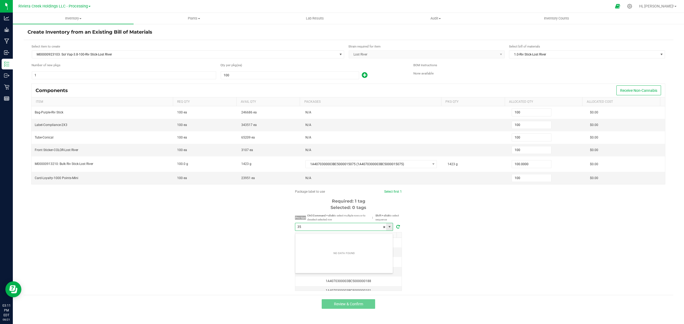
scroll to position [8, 98]
click at [363, 241] on li "1A4070300003BC5000035863" at bounding box center [344, 239] width 98 height 9
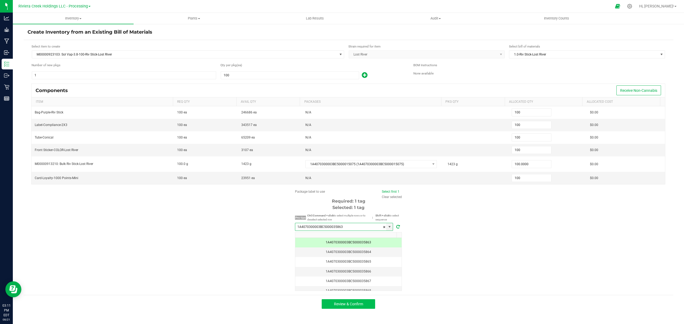
type input "1A4070300003BC5000035863"
click at [355, 307] on span "Review & Confirm" at bounding box center [348, 304] width 29 height 4
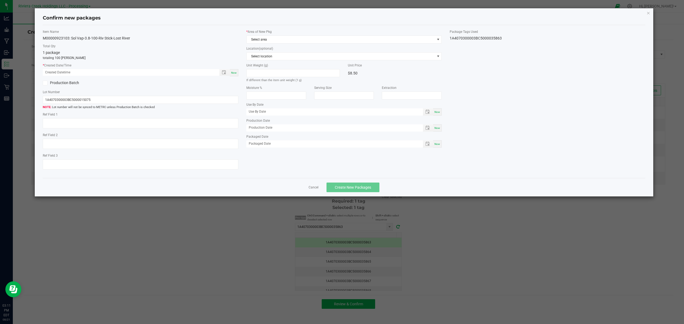
type input "[DATE]"
click at [236, 74] on div "Now" at bounding box center [234, 72] width 9 height 7
type input "[DATE] 03:11 PM"
click at [279, 37] on span "Select area" at bounding box center [341, 39] width 188 height 7
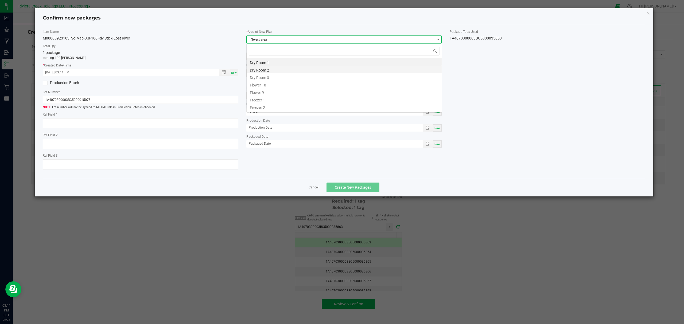
scroll to position [8, 195]
click at [262, 88] on li "Flower 10" at bounding box center [344, 84] width 195 height 7
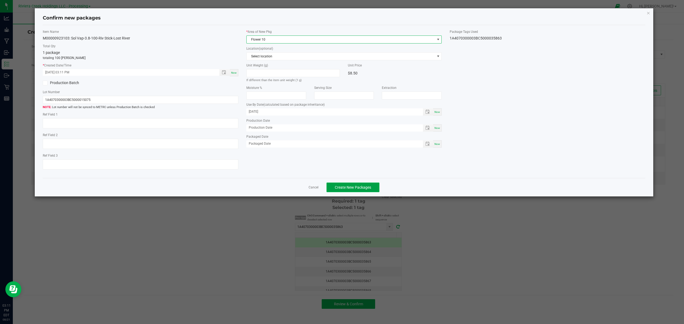
click at [358, 185] on button "Create New Packages" at bounding box center [353, 188] width 53 height 10
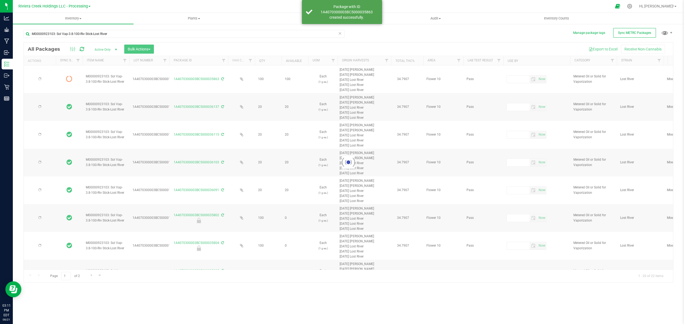
type input "[DATE]"
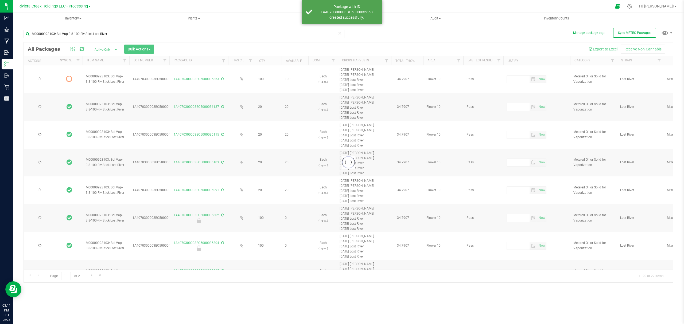
type input "[DATE]"
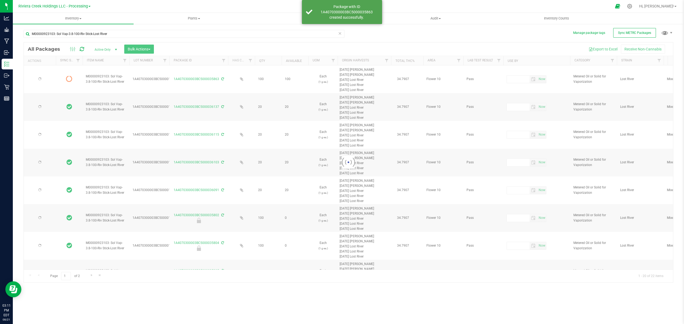
type input "[DATE]"
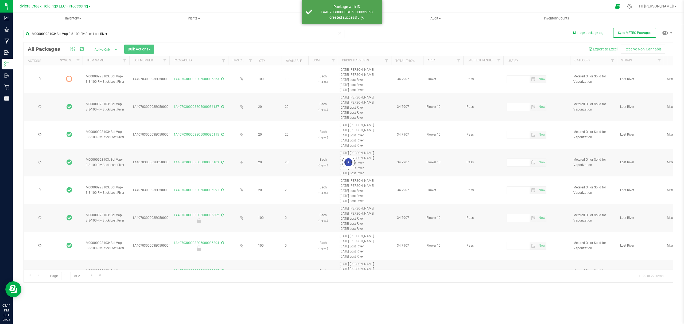
type input "[DATE]"
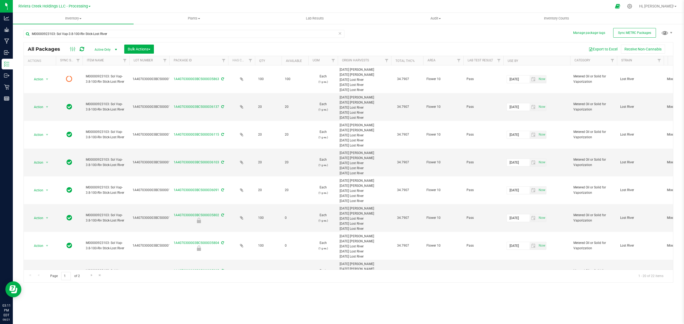
click at [81, 52] on icon at bounding box center [82, 49] width 5 height 5
click at [558, 20] on span "Inventory Counts" at bounding box center [557, 18] width 40 height 5
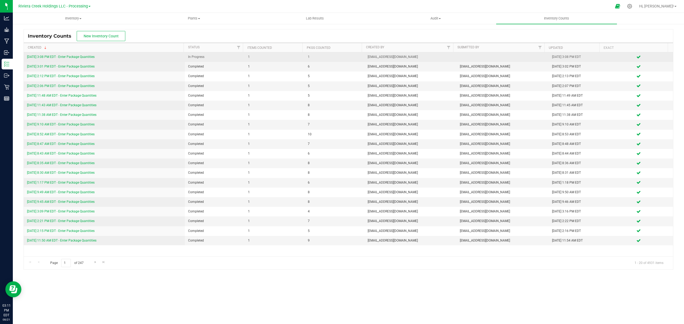
click at [86, 56] on link "[DATE] 3:08 PM EDT - Enter Package Quantities" at bounding box center [61, 57] width 68 height 4
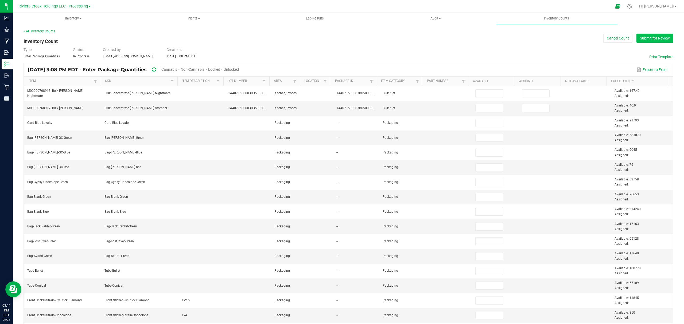
click at [659, 40] on button "Submit for Review" at bounding box center [655, 38] width 37 height 9
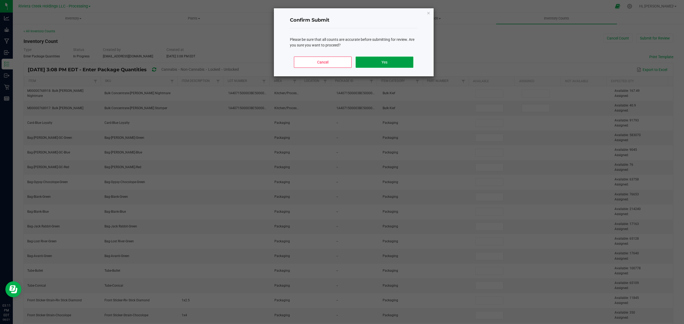
click at [389, 61] on button "Yes" at bounding box center [384, 62] width 57 height 11
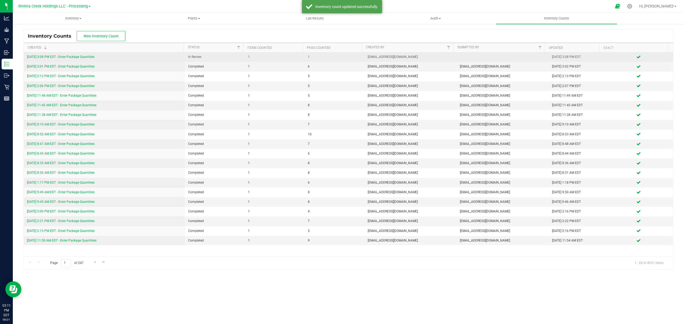
click at [85, 58] on link "[DATE] 3:08 PM EDT - Enter Package Quantities" at bounding box center [61, 57] width 68 height 4
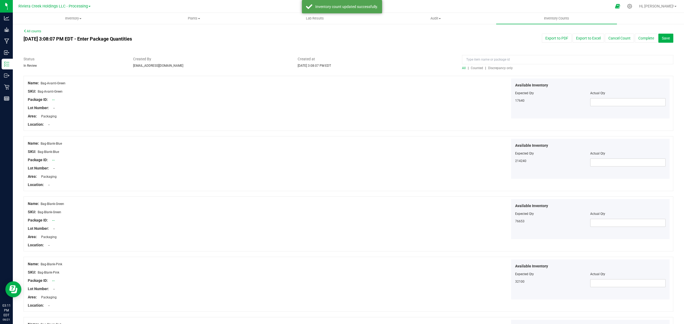
click at [477, 69] on span "Counted" at bounding box center [477, 68] width 12 height 4
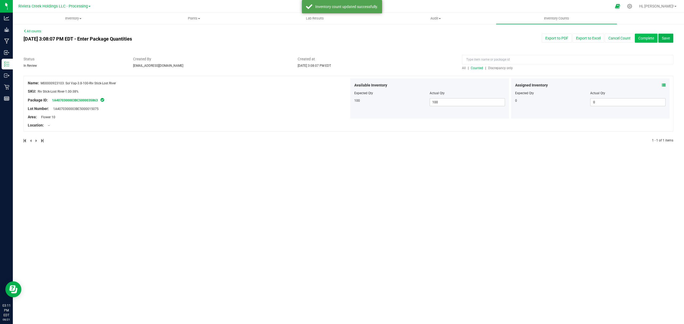
click at [647, 38] on button "Complete" at bounding box center [646, 38] width 23 height 9
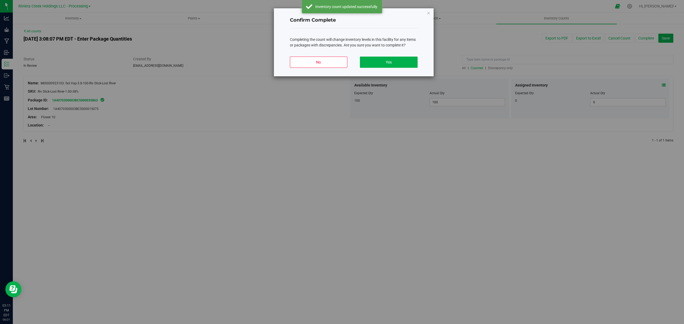
click at [382, 56] on div "No Yes" at bounding box center [354, 64] width 128 height 24
click at [382, 58] on button "Yes" at bounding box center [388, 62] width 57 height 11
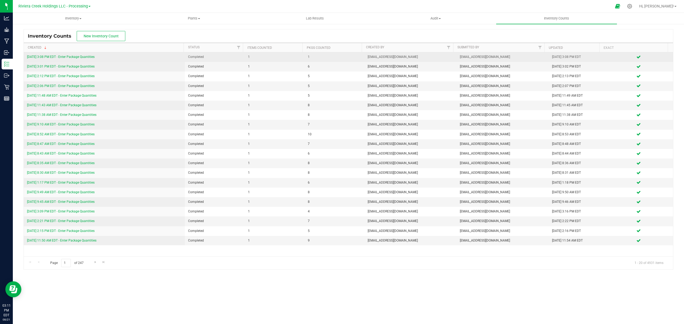
click at [77, 59] on link "[DATE] 3:08 PM EDT - Enter Package Quantities" at bounding box center [61, 57] width 68 height 4
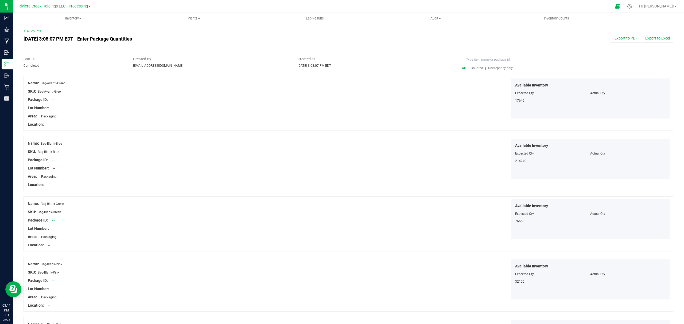
click at [472, 68] on span "Counted" at bounding box center [477, 68] width 12 height 4
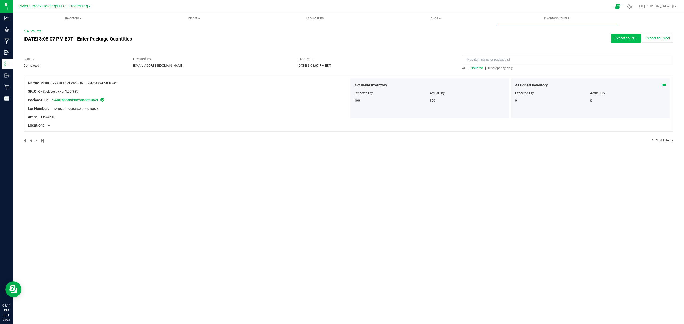
click at [618, 40] on button "Export to PDF" at bounding box center [626, 38] width 30 height 9
click at [62, 18] on span "Inventory" at bounding box center [73, 18] width 120 height 5
click at [44, 30] on span "All packages" at bounding box center [31, 32] width 37 height 5
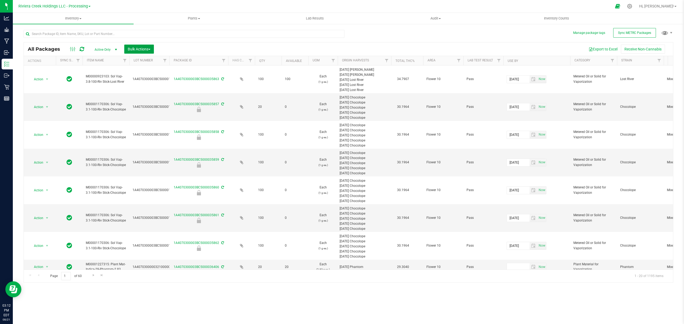
click at [135, 48] on span "Bulk Actions" at bounding box center [139, 49] width 23 height 4
click at [140, 98] on span "Lock/Unlock packages" at bounding box center [145, 100] width 37 height 4
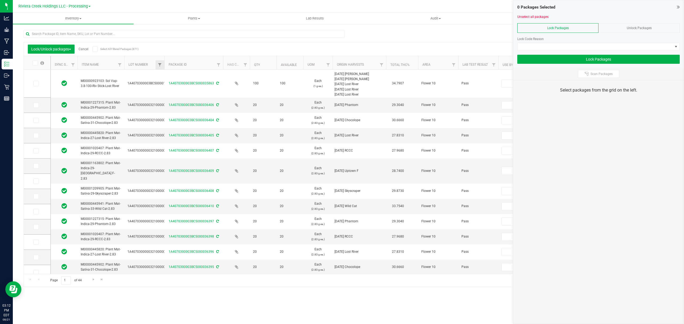
type input "[DATE]"
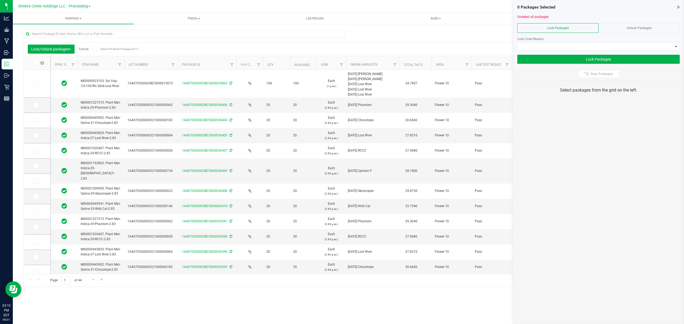
drag, startPoint x: 164, startPoint y: 66, endPoint x: 179, endPoint y: 69, distance: 14.6
click at [38, 83] on span at bounding box center [35, 83] width 5 height 5
click at [0, 0] on input "checkbox" at bounding box center [0, 0] width 0 height 0
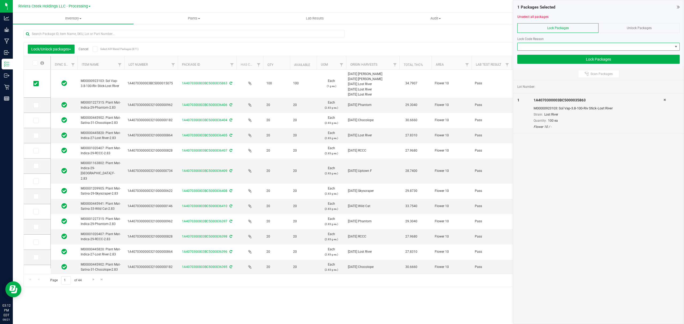
click at [538, 46] on span at bounding box center [595, 46] width 155 height 7
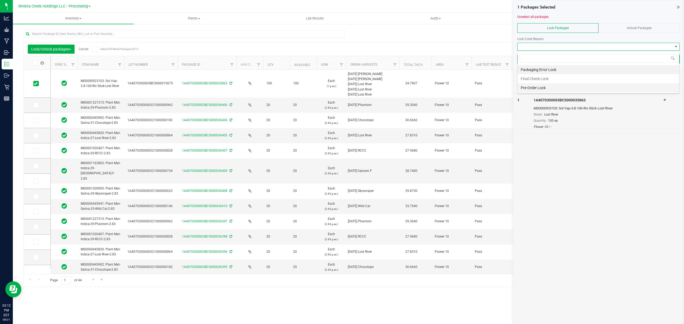
scroll to position [8, 162]
click at [541, 80] on li "Final Check Lock" at bounding box center [599, 78] width 162 height 9
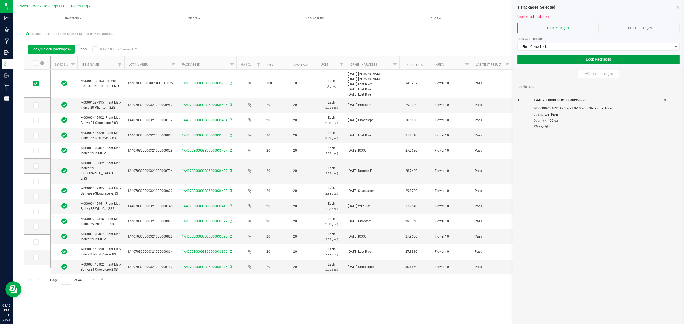
click at [545, 62] on button "Lock Packages" at bounding box center [598, 59] width 163 height 9
